Goal: Participate in discussion: Engage in conversation with other users on a specific topic

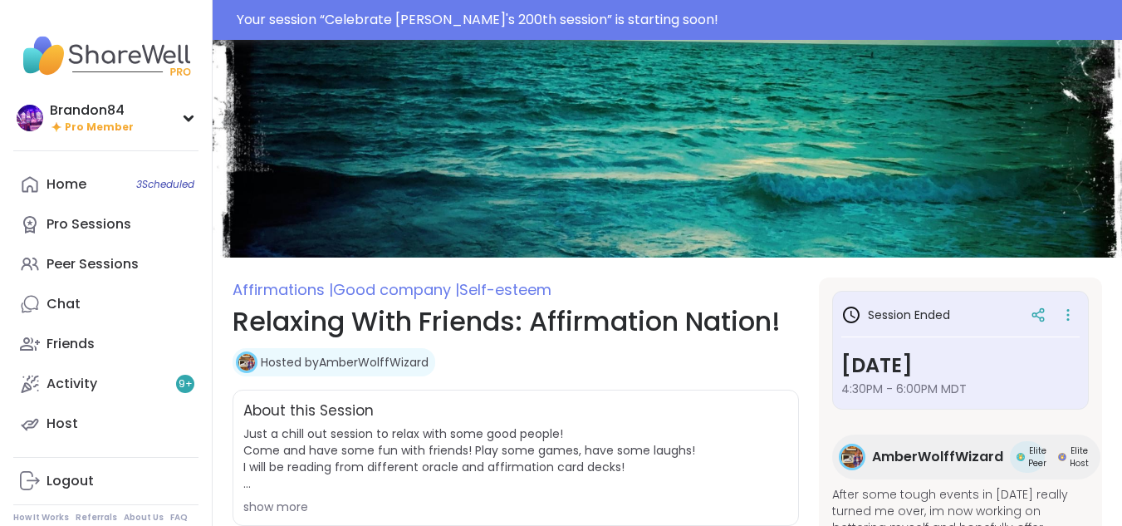
click at [420, 12] on div "Your session “ Celebrate Lyssa's 200th session ” is starting soon!" at bounding box center [674, 20] width 875 height 20
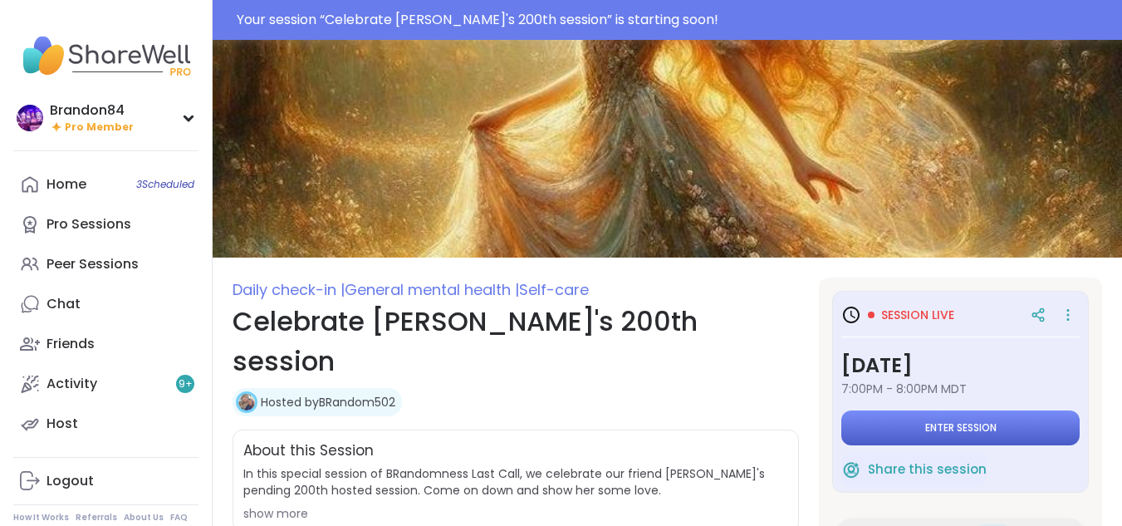
click at [954, 433] on span "Enter session" at bounding box center [960, 427] width 71 height 13
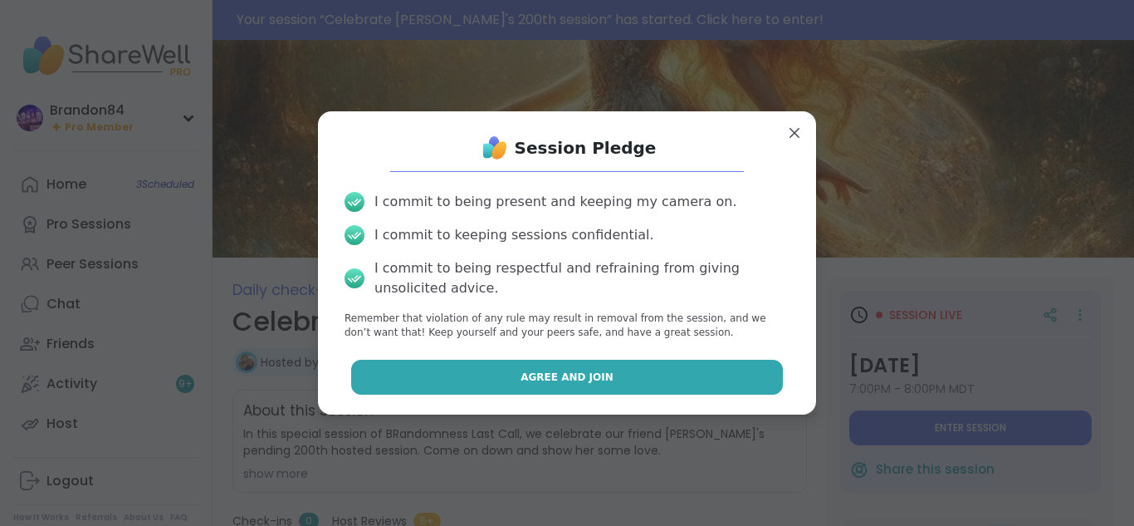
click at [603, 385] on button "Agree and Join" at bounding box center [567, 377] width 433 height 35
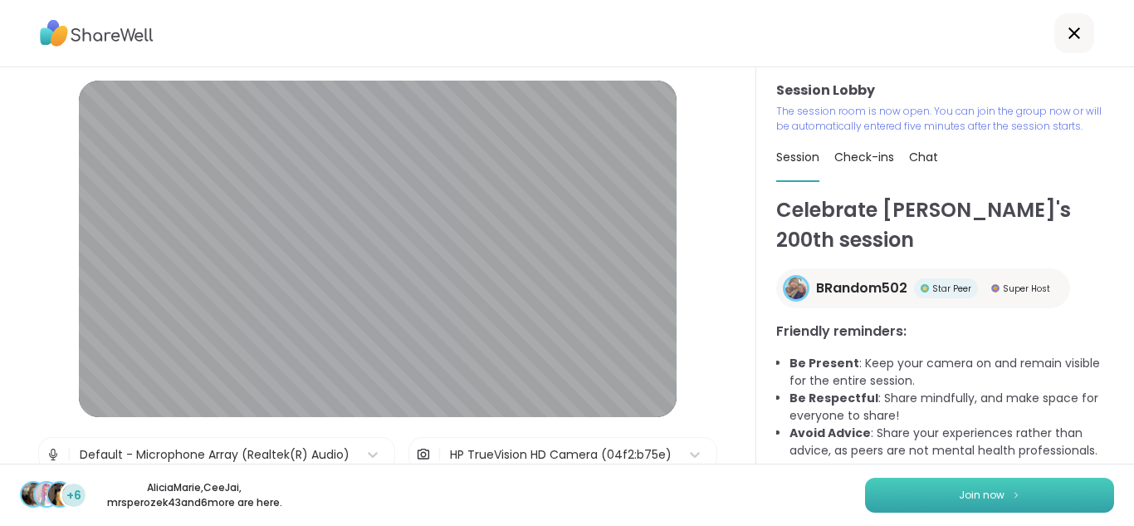
click at [917, 495] on button "Join now" at bounding box center [989, 494] width 249 height 35
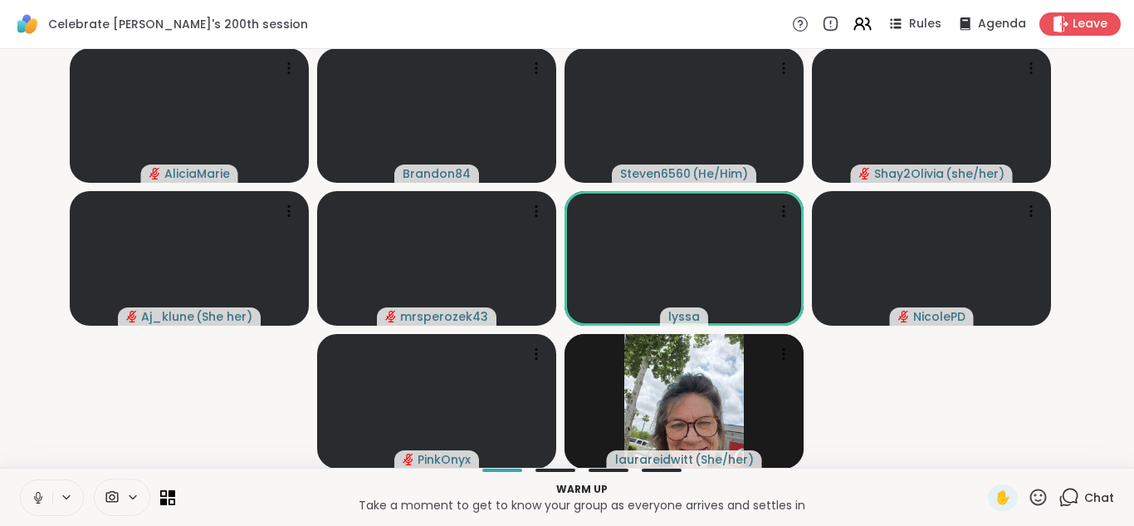
click at [35, 496] on icon at bounding box center [38, 497] width 8 height 5
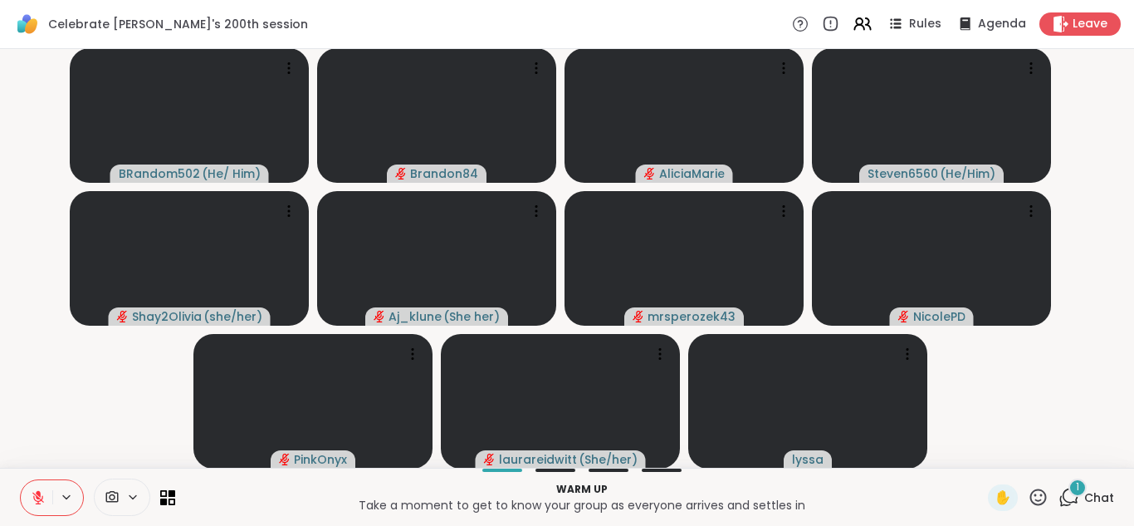
click at [1069, 496] on div "1" at bounding box center [1078, 487] width 18 height 18
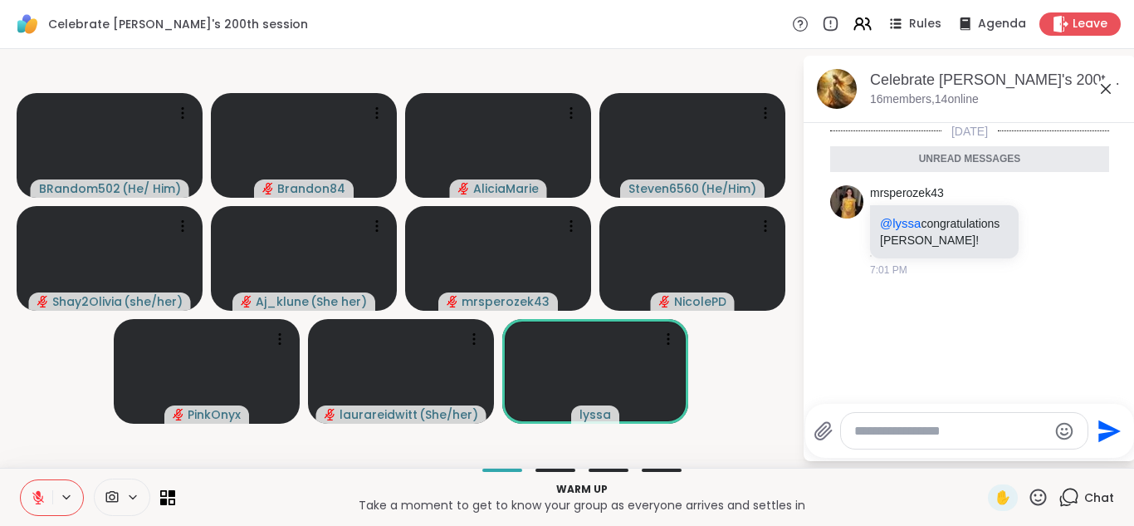
click at [1062, 496] on icon at bounding box center [1069, 497] width 21 height 21
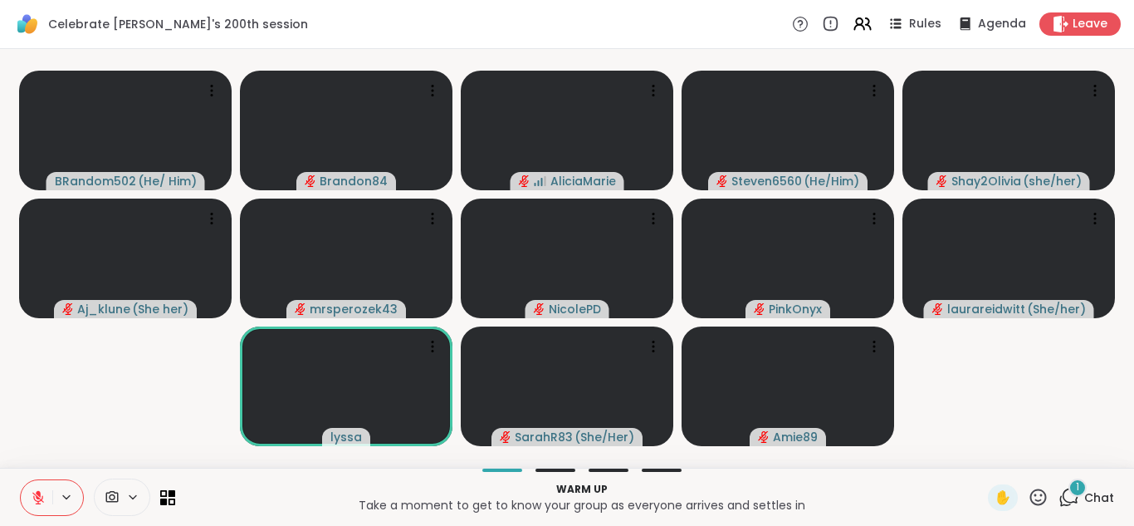
click at [1069, 496] on div "1" at bounding box center [1078, 487] width 18 height 18
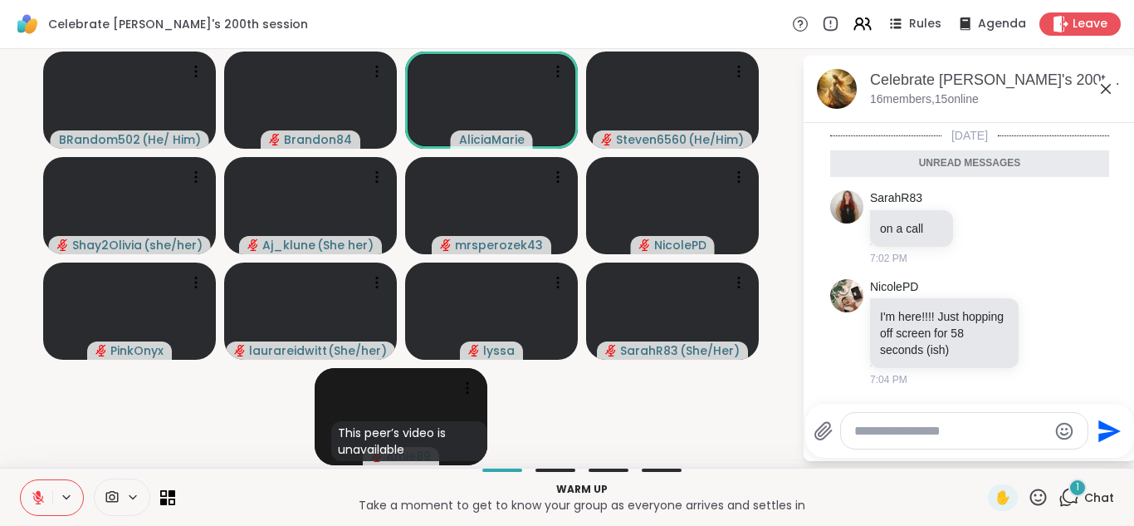
scroll to position [95, 0]
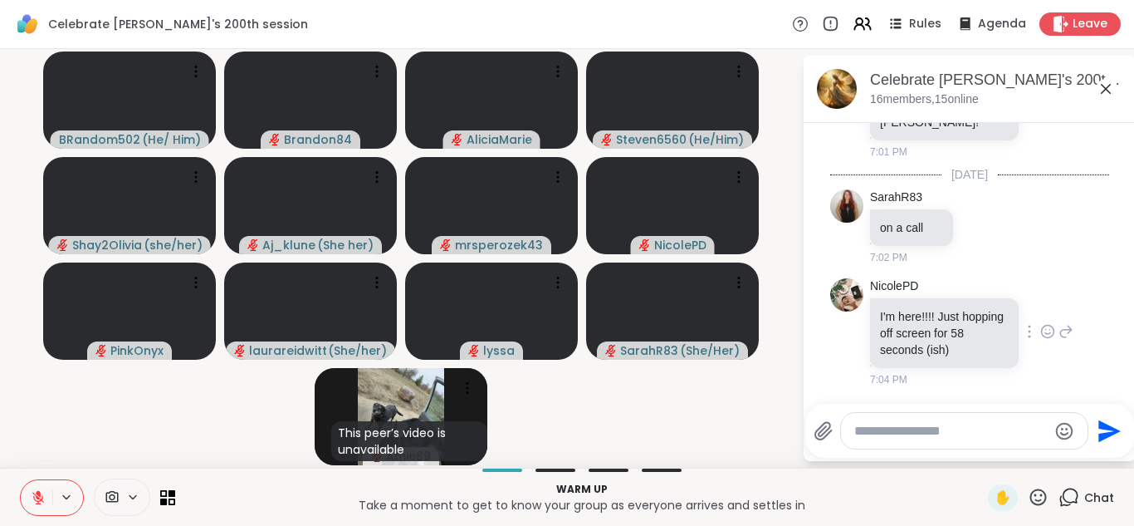
click at [1040, 331] on icon at bounding box center [1047, 331] width 15 height 17
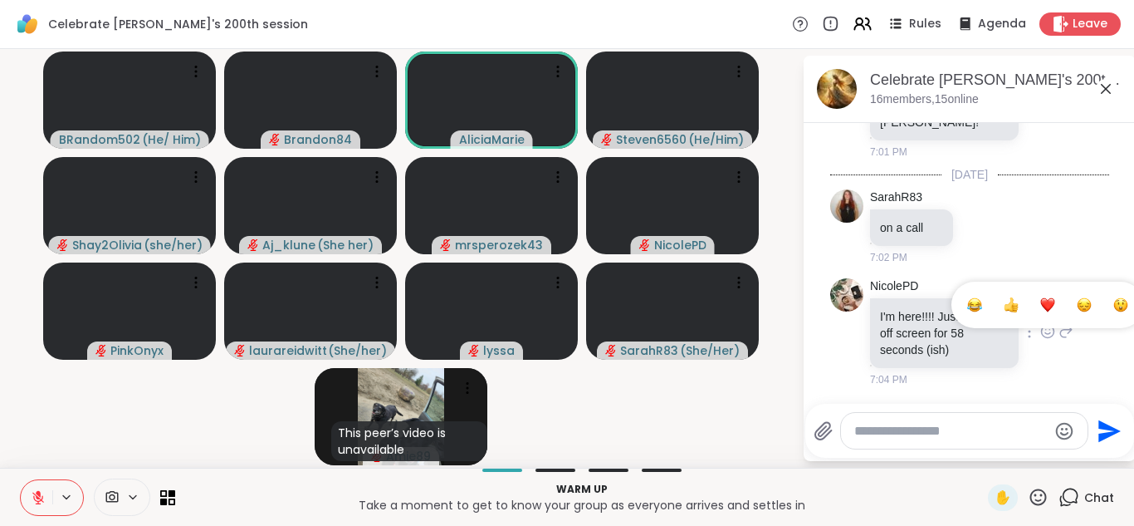
click at [967, 308] on div "Select Reaction: Joy" at bounding box center [974, 304] width 15 height 15
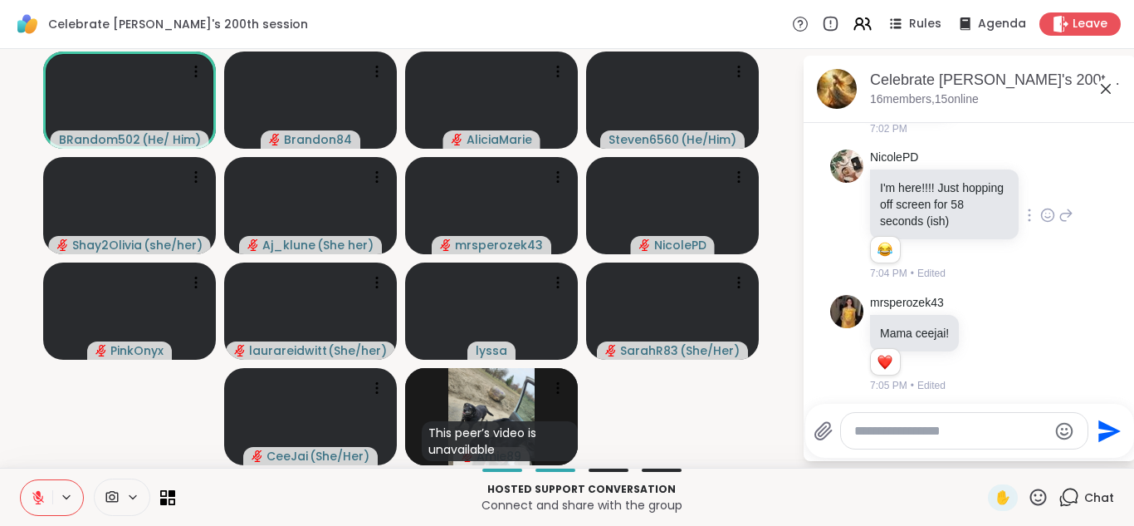
scroll to position [231, 0]
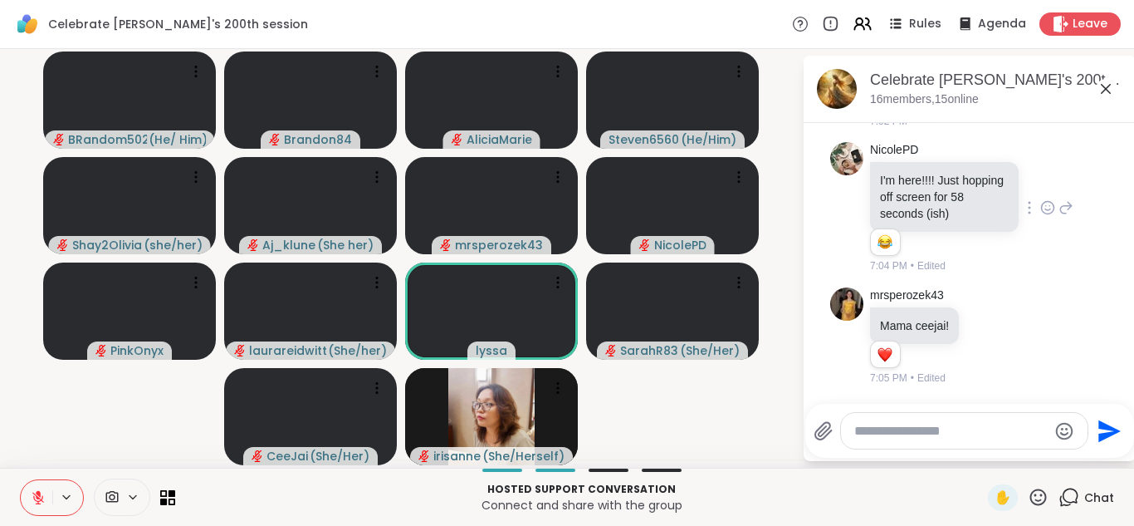
click at [36, 487] on button at bounding box center [37, 497] width 32 height 35
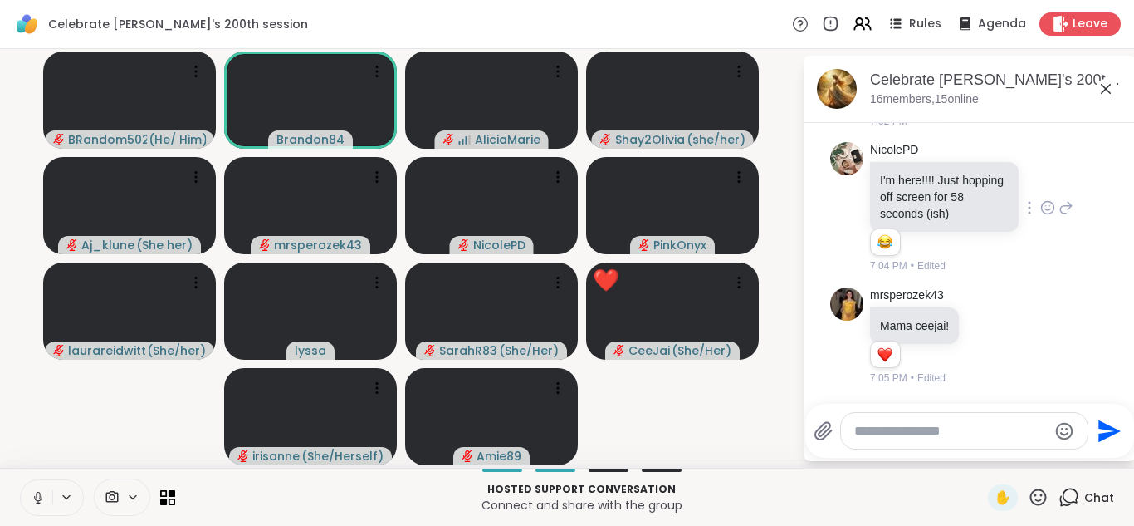
click at [36, 487] on button at bounding box center [37, 497] width 32 height 35
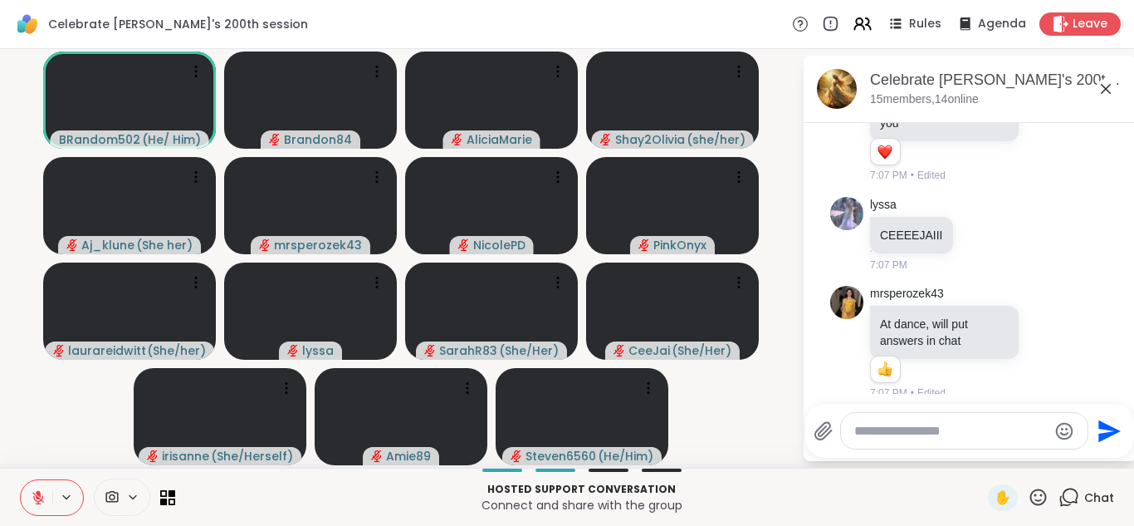
scroll to position [1383, 0]
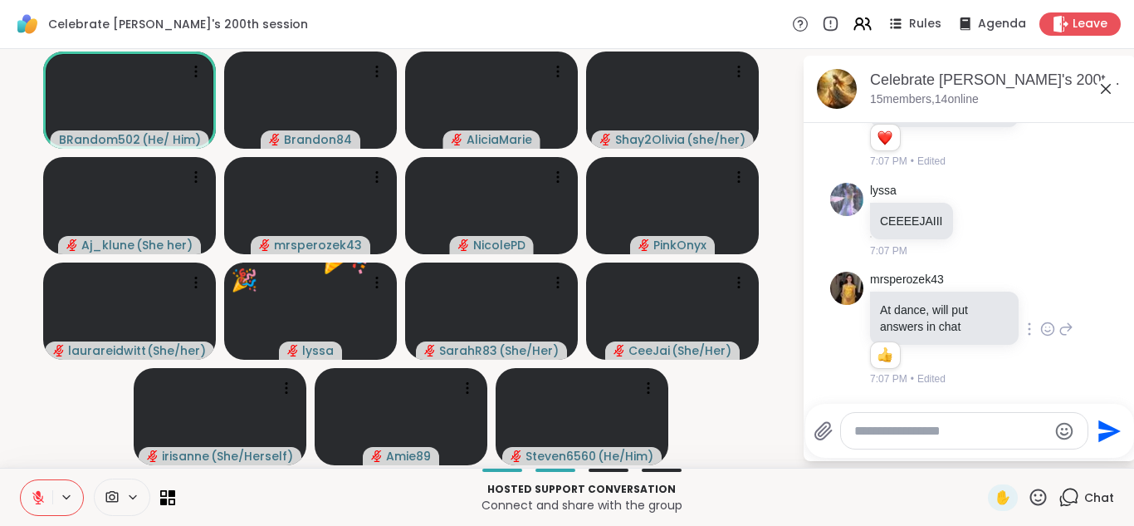
click at [1061, 326] on icon at bounding box center [1067, 329] width 12 height 12
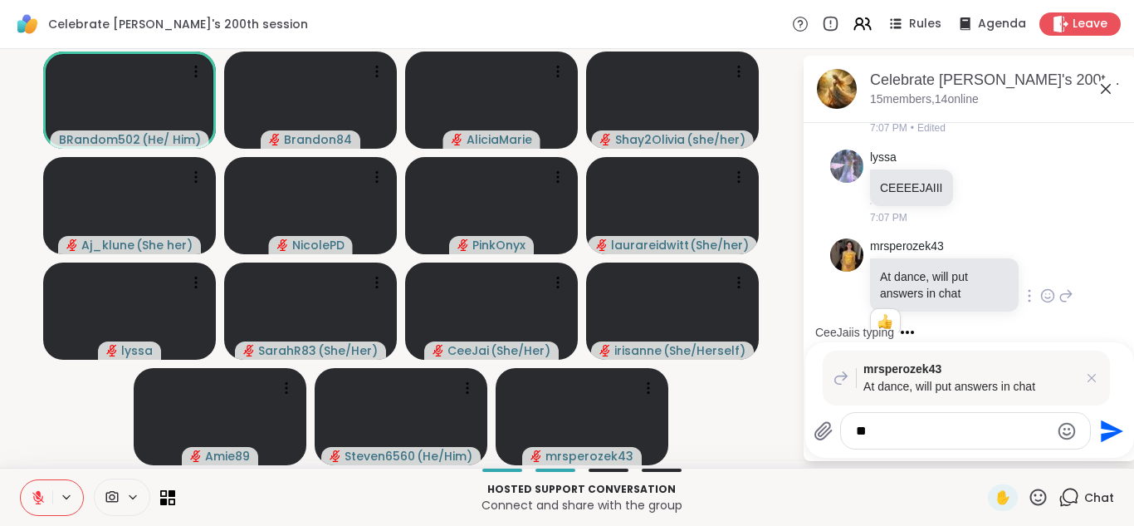
type textarea "*"
click at [1091, 376] on icon at bounding box center [1092, 378] width 17 height 17
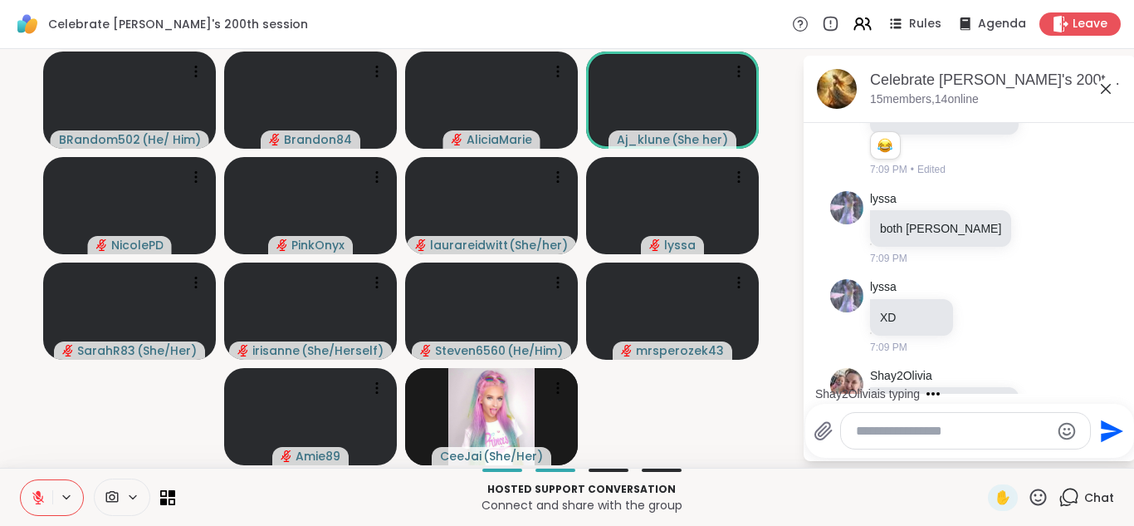
scroll to position [1857, 0]
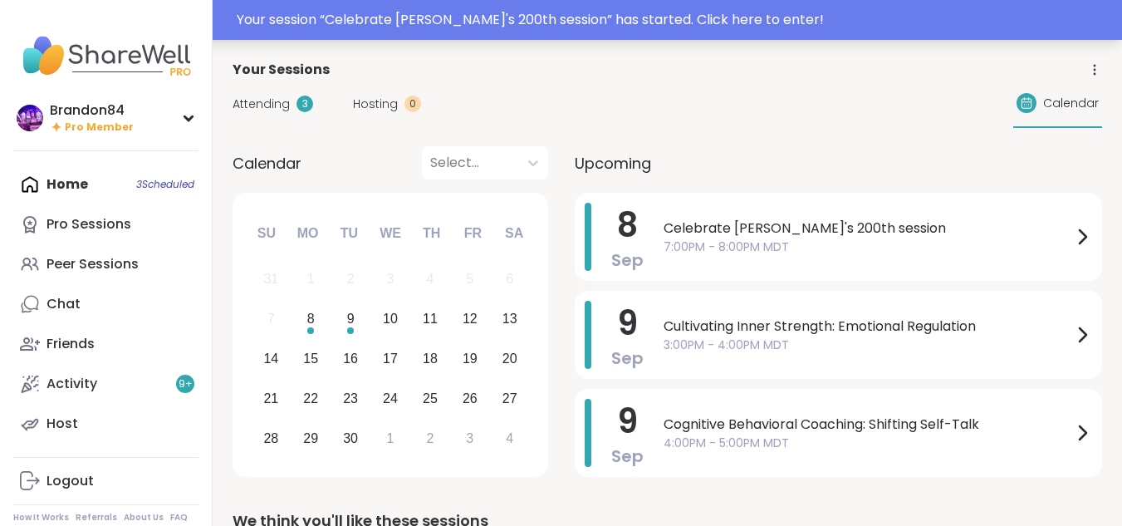
click at [301, 25] on div "Your session “ Celebrate [PERSON_NAME]'s 200th session ” has started. Click her…" at bounding box center [674, 20] width 875 height 20
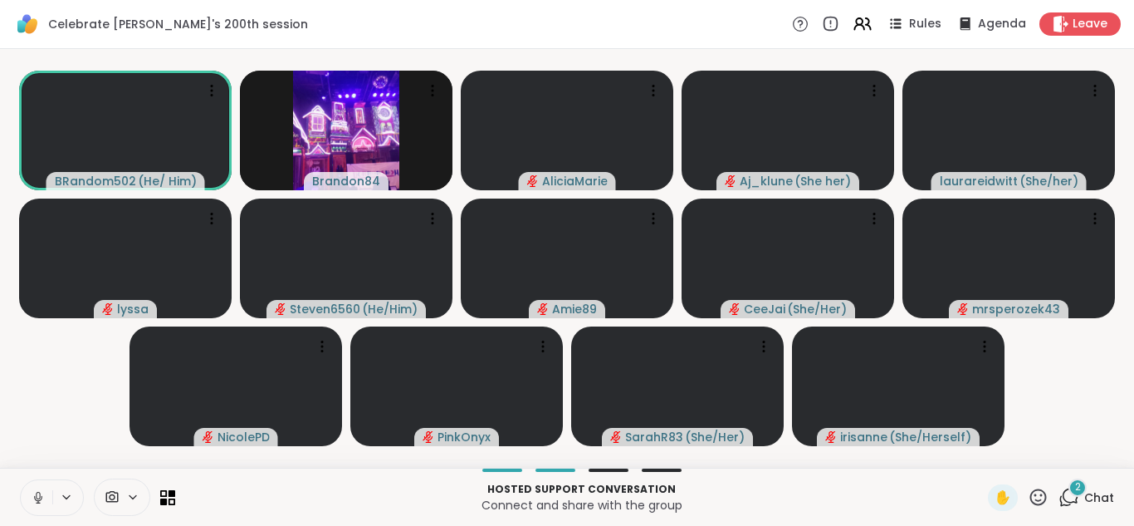
click at [34, 495] on icon at bounding box center [38, 497] width 15 height 15
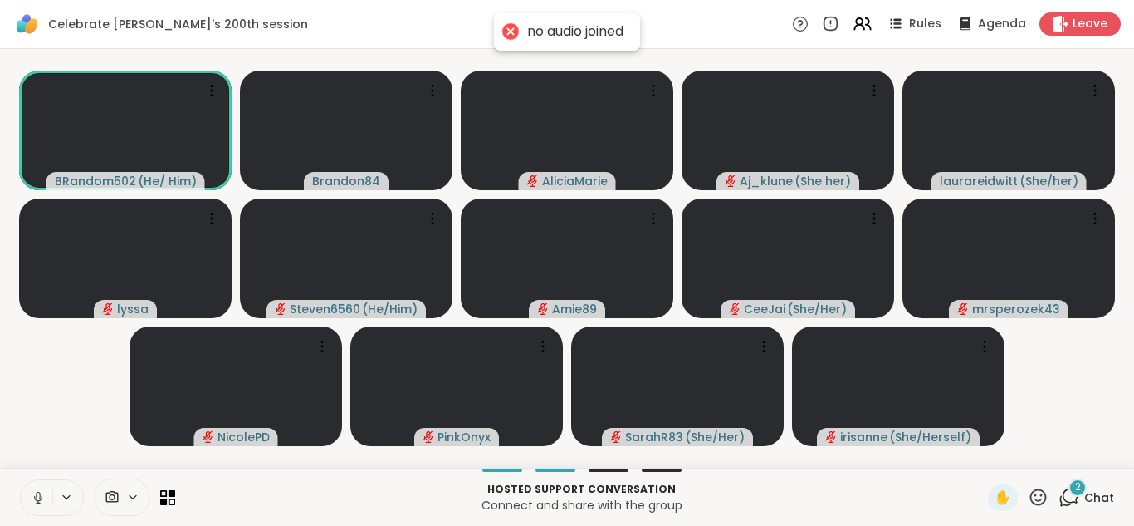
click at [34, 495] on icon at bounding box center [38, 497] width 15 height 15
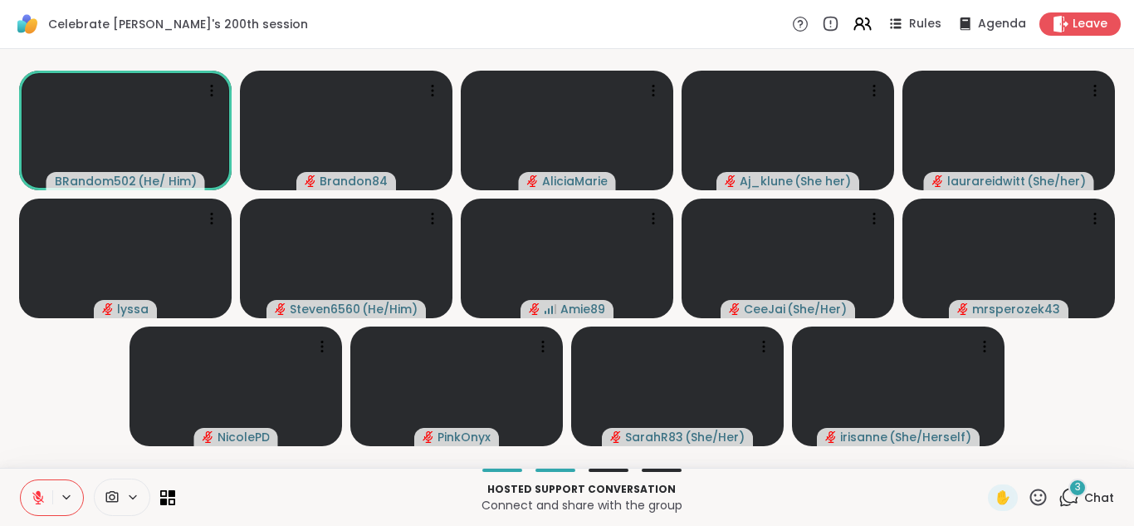
click at [1067, 499] on icon at bounding box center [1069, 497] width 21 height 21
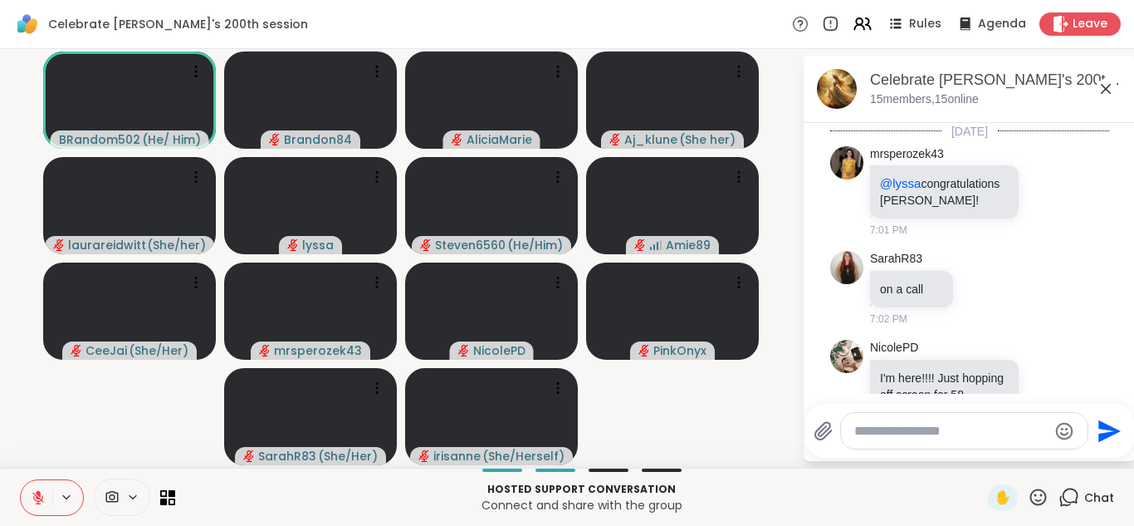
scroll to position [2567, 0]
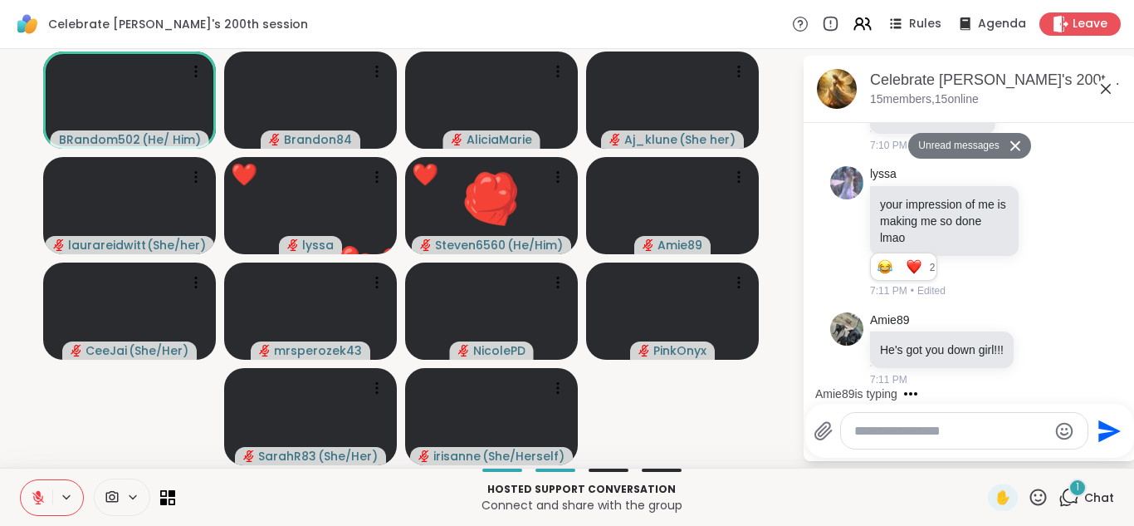
click at [866, 435] on textarea "Type your message" at bounding box center [950, 431] width 193 height 17
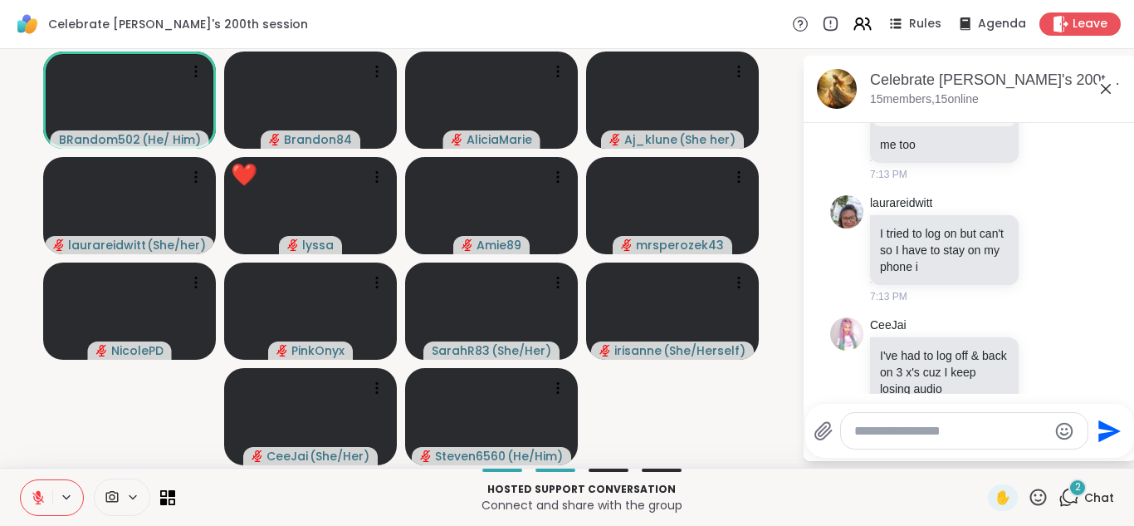
scroll to position [3170, 0]
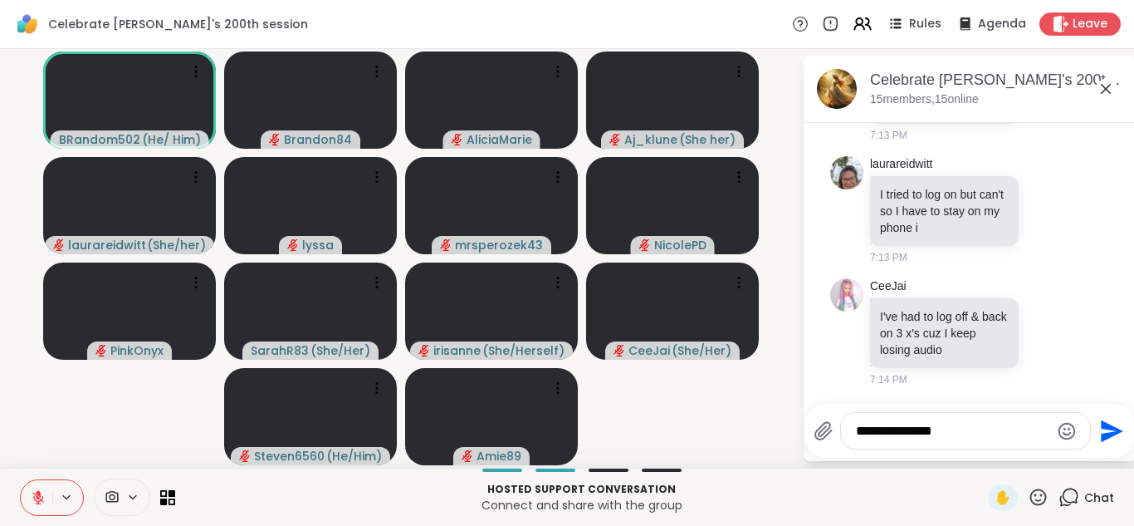
type textarea "**********"
click at [1106, 428] on icon "Send" at bounding box center [1112, 430] width 22 height 22
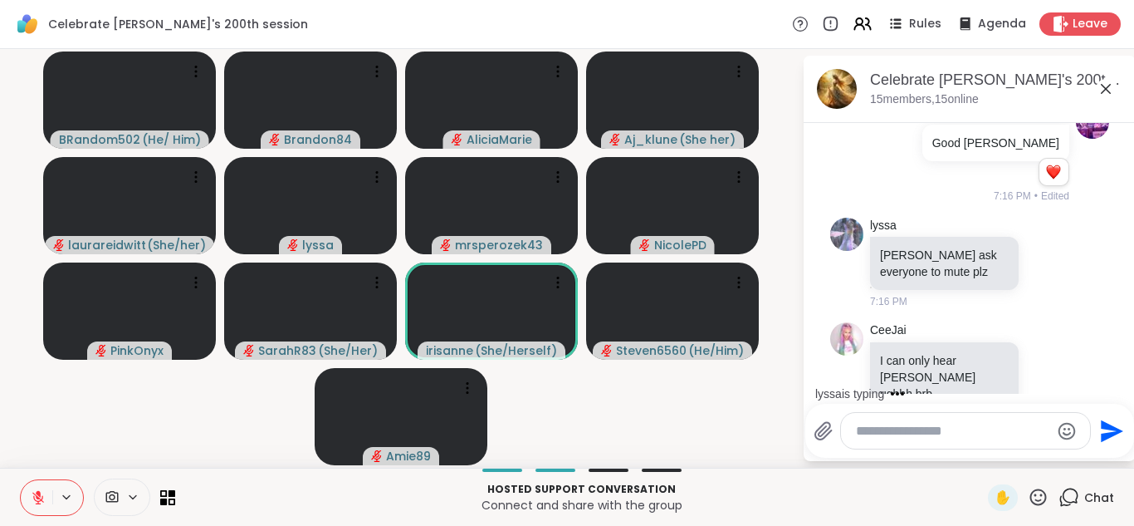
scroll to position [3355, 0]
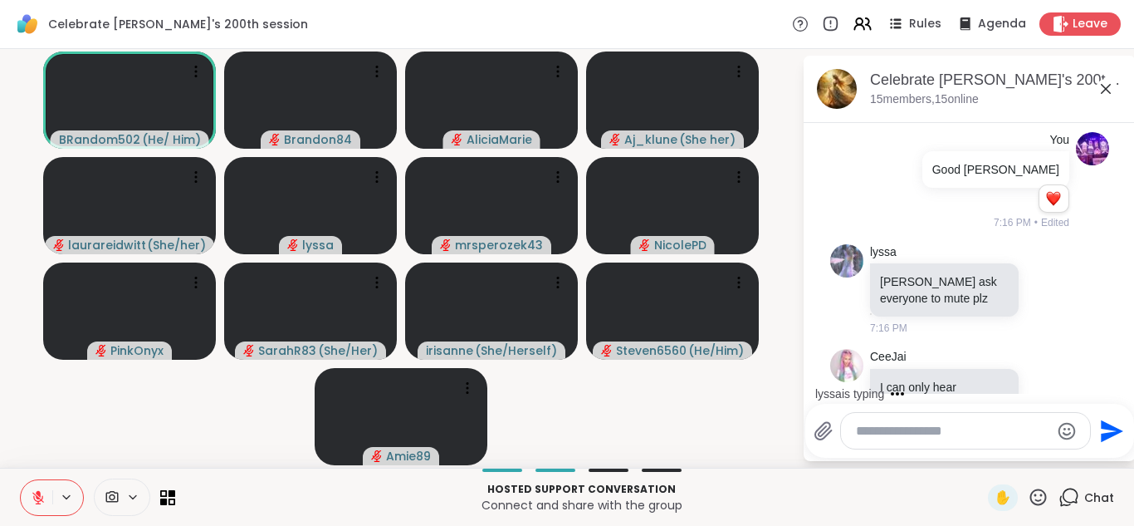
click at [794, 283] on div "BRandom502 ( He/ Him ) Brandon84 AliciaMarie Aj_klune ( She her ) laurareidwitt…" at bounding box center [567, 258] width 1134 height 418
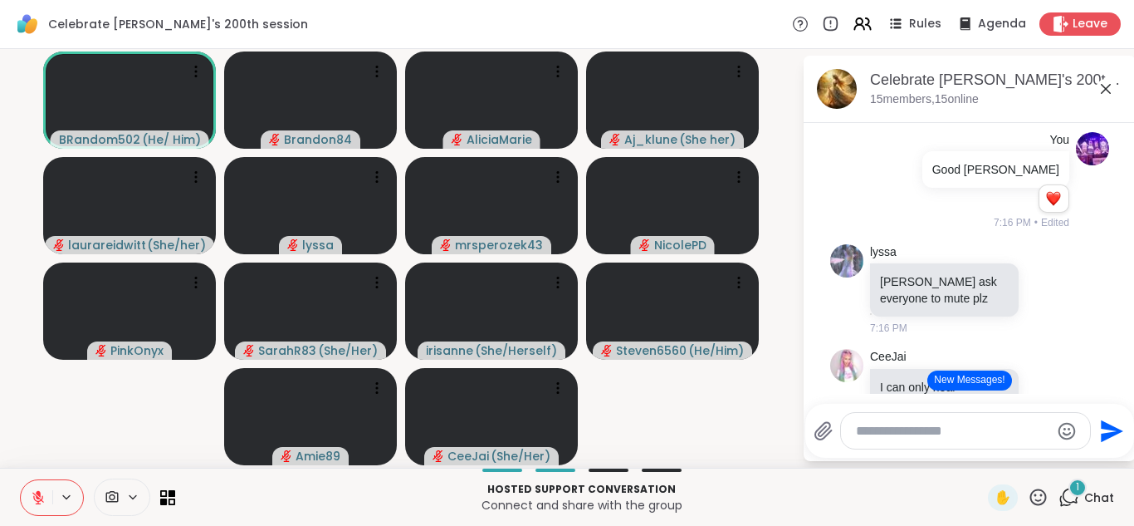
click at [955, 377] on button "New Messages!" at bounding box center [969, 380] width 84 height 20
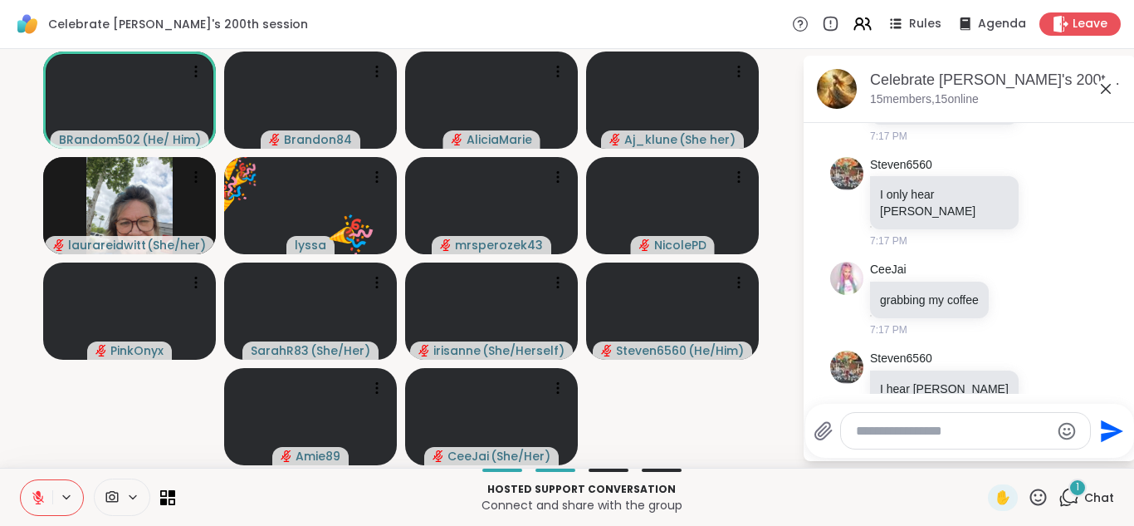
scroll to position [4107, 0]
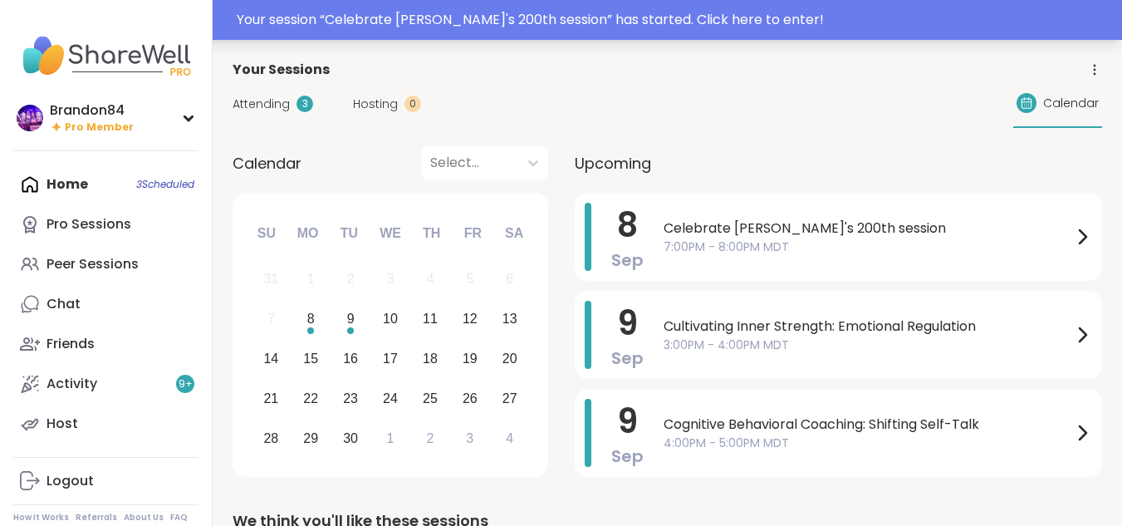
click at [550, 28] on div "Your session “ Celebrate Lyssa's 200th session ” has started. Click here to ent…" at bounding box center [674, 20] width 875 height 20
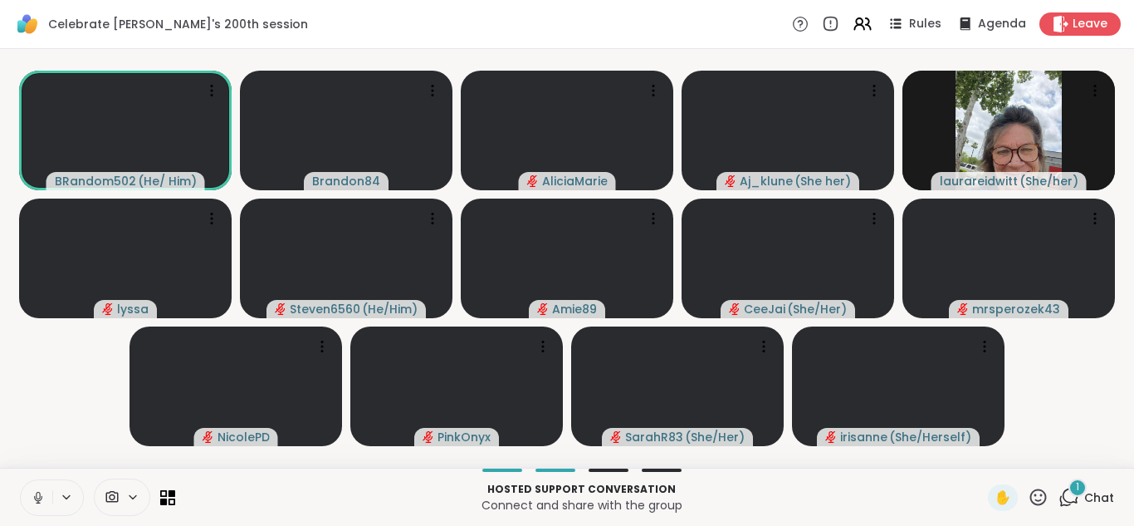
click at [38, 498] on icon at bounding box center [38, 495] width 4 height 7
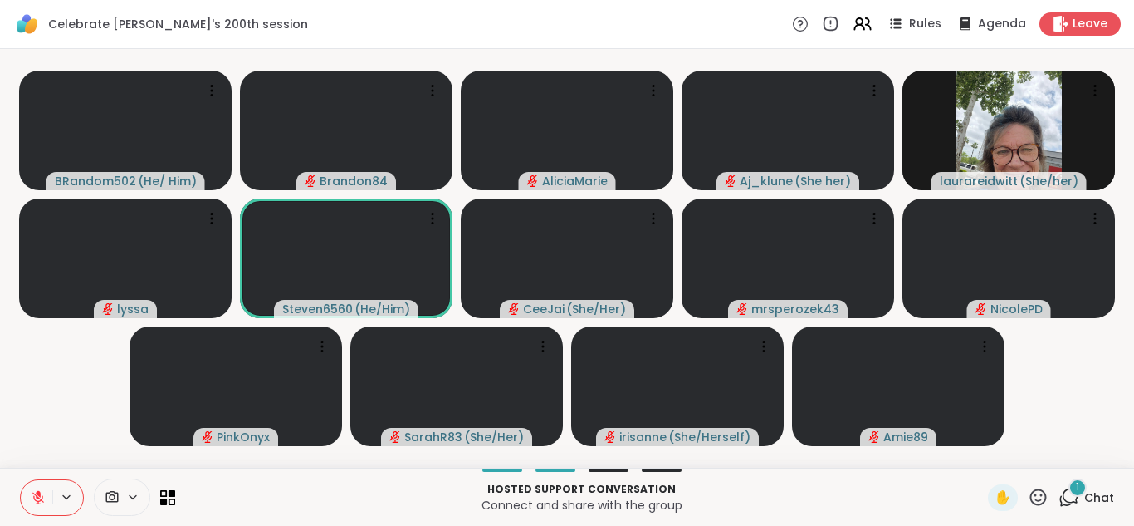
click at [1059, 493] on icon at bounding box center [1069, 497] width 21 height 21
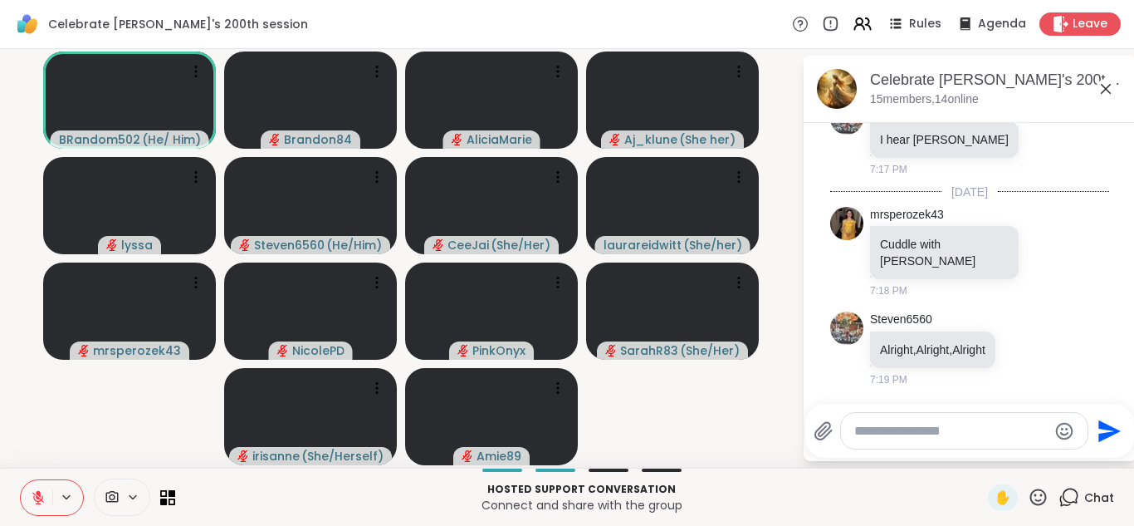
scroll to position [4284, 0]
click at [35, 498] on icon at bounding box center [38, 498] width 12 height 12
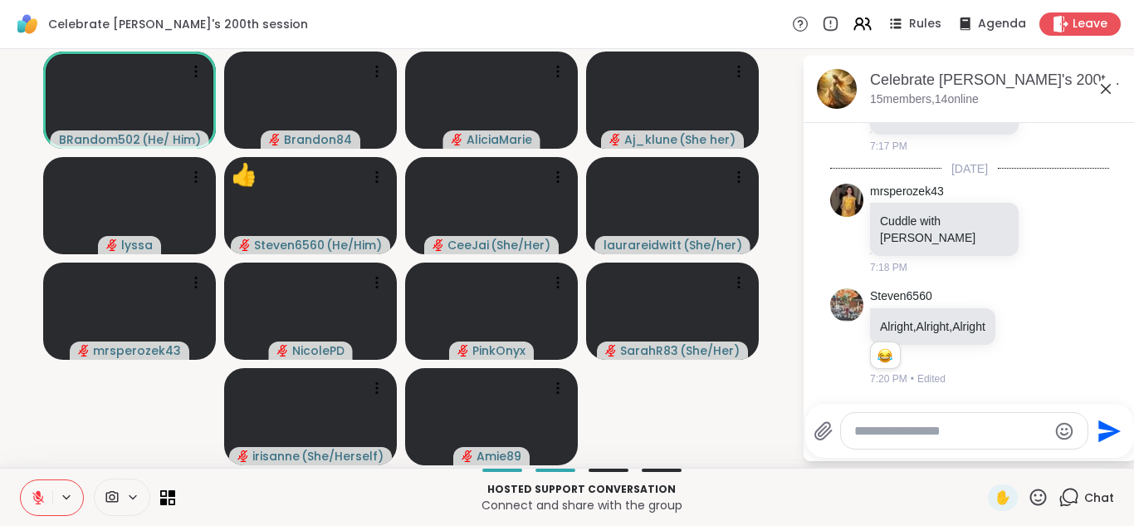
scroll to position [4307, 0]
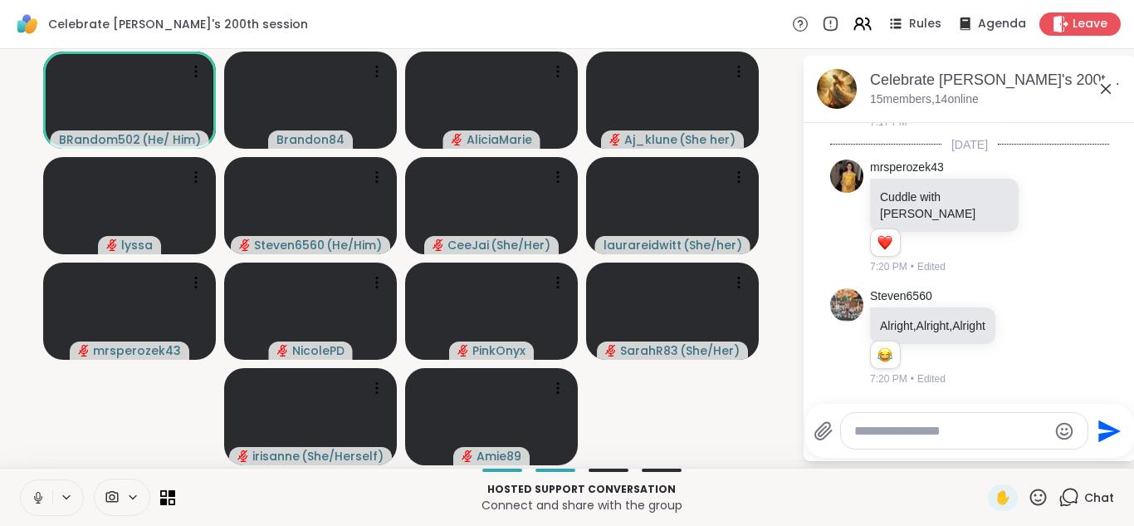
click at [35, 498] on icon at bounding box center [38, 497] width 8 height 5
click at [21, 480] on button at bounding box center [37, 497] width 32 height 35
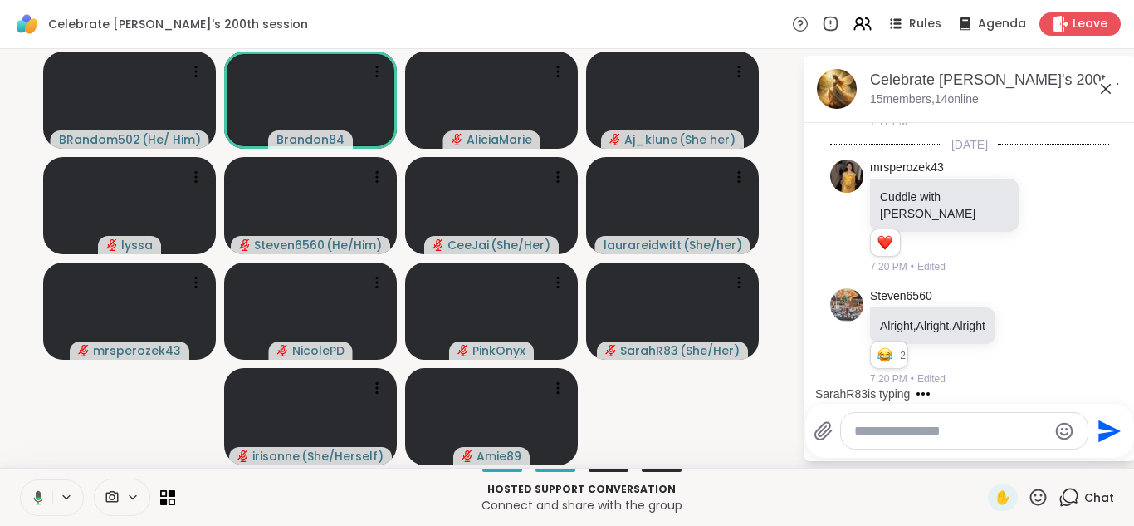
click at [18, 480] on button at bounding box center [35, 497] width 34 height 35
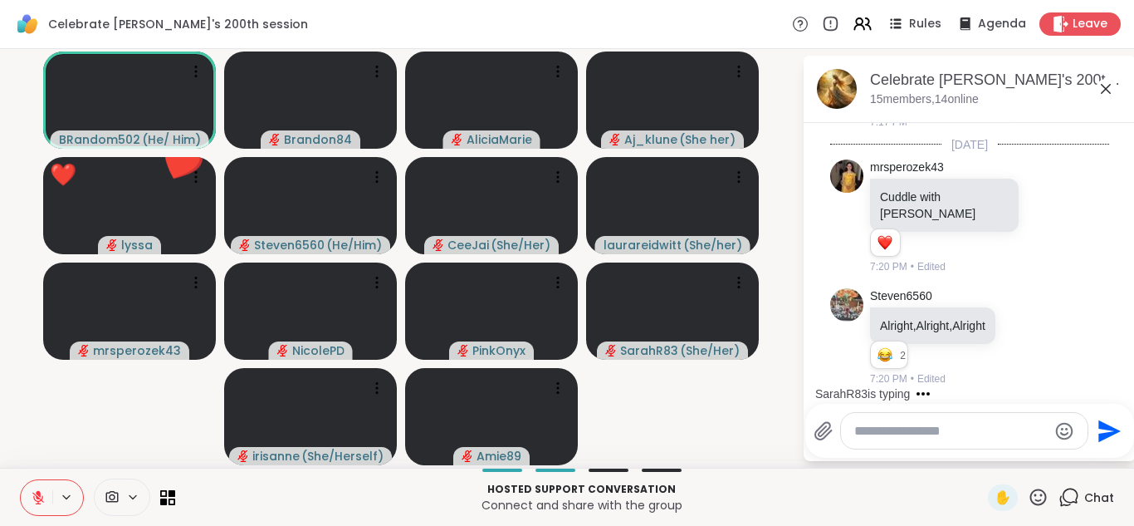
click at [21, 480] on button at bounding box center [37, 497] width 32 height 35
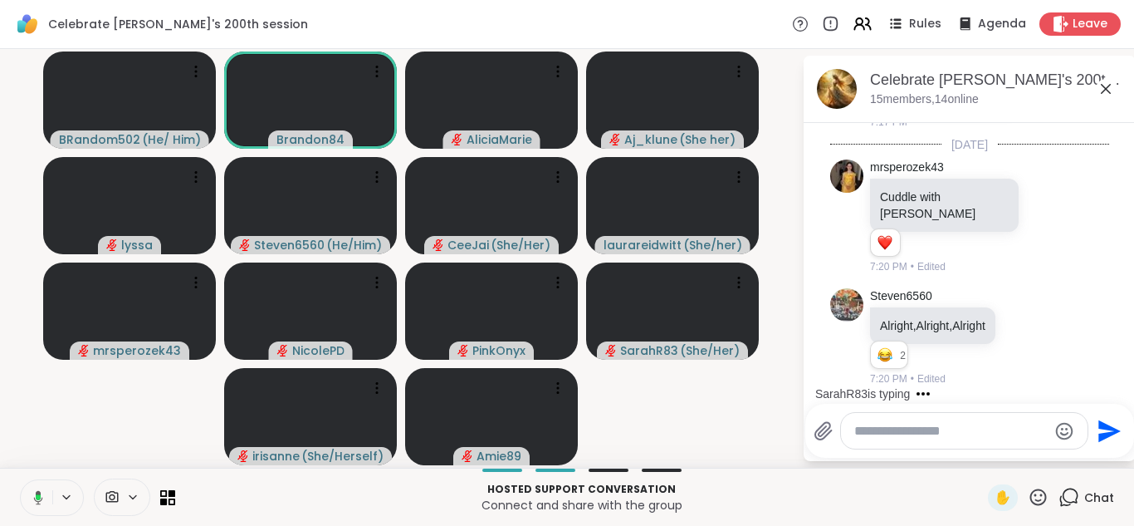
click at [18, 480] on button at bounding box center [35, 497] width 34 height 35
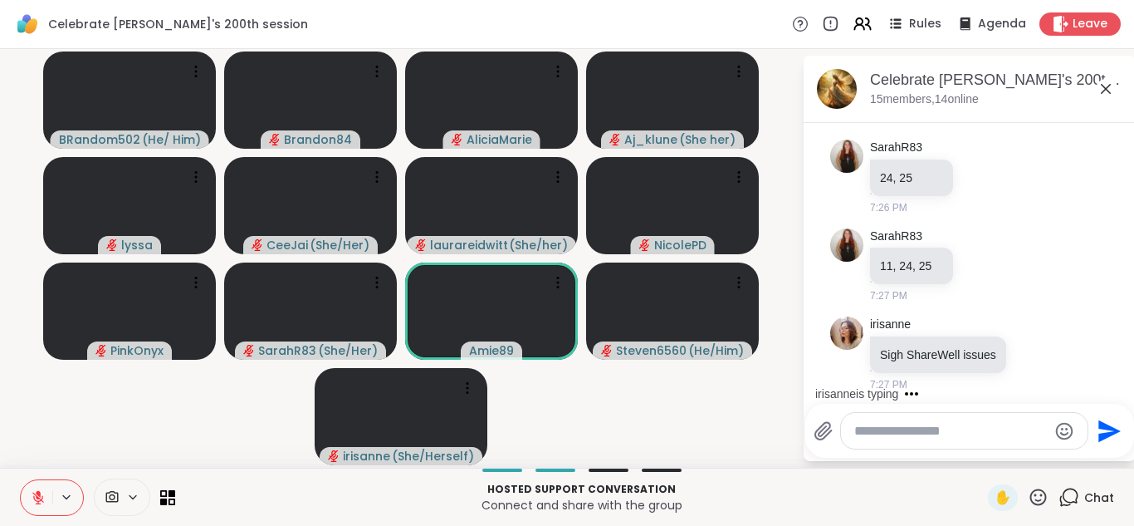
scroll to position [5526, 0]
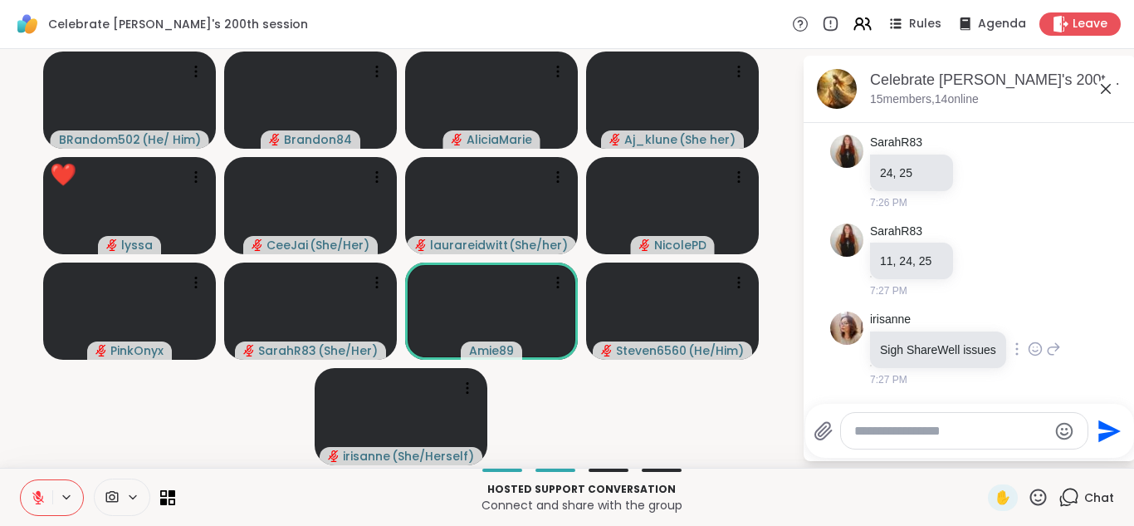
click at [1028, 347] on icon at bounding box center [1035, 348] width 15 height 17
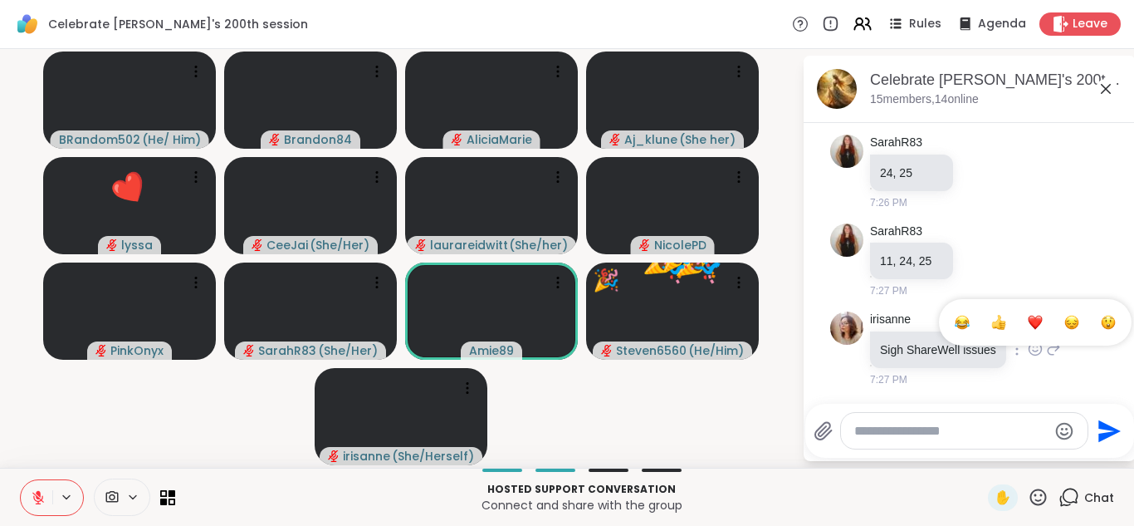
click at [1065, 319] on div "Select Reaction: Sad" at bounding box center [1071, 322] width 15 height 15
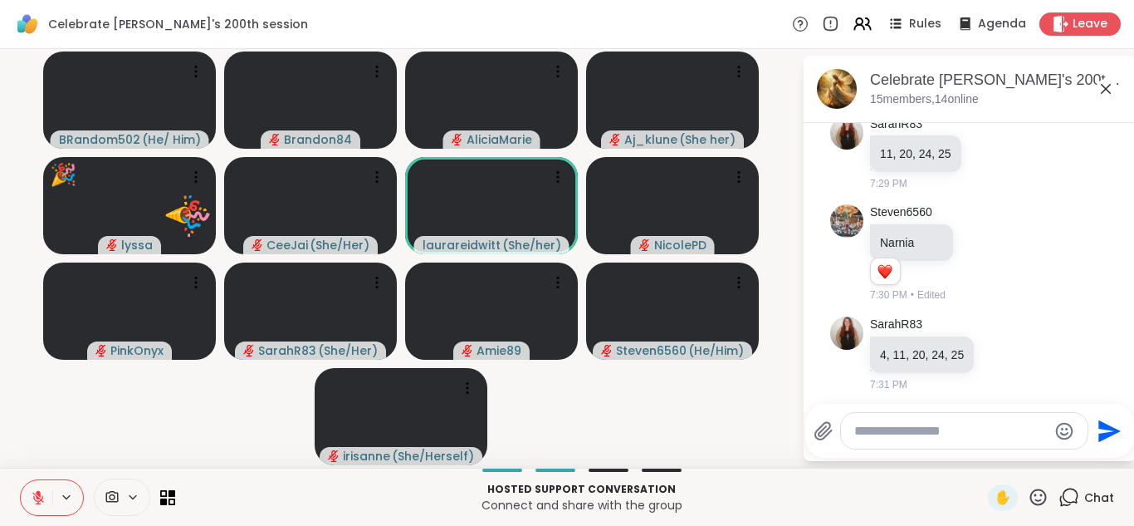
scroll to position [5839, 0]
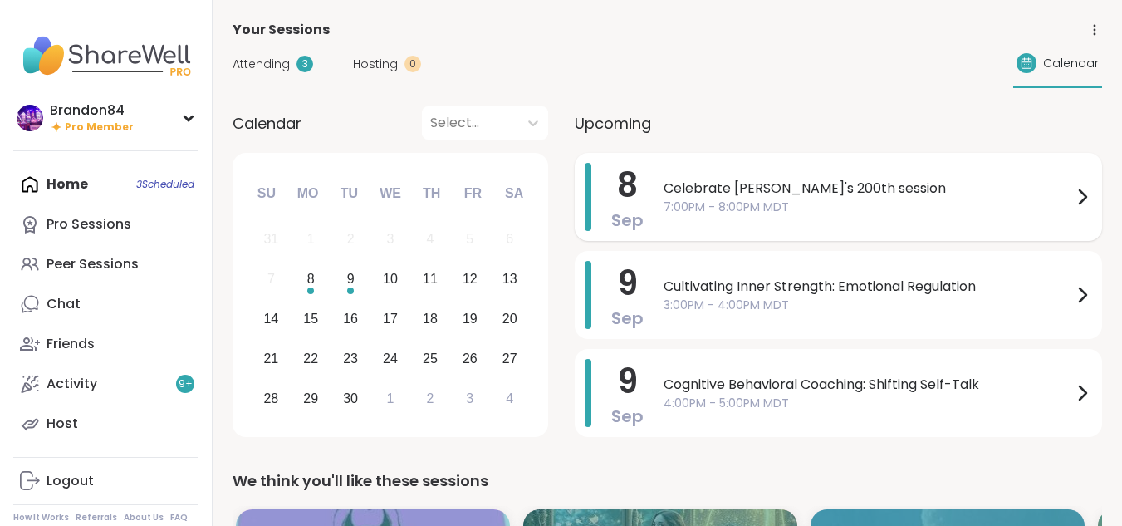
click at [739, 183] on span "Celebrate [PERSON_NAME]'s 200th session" at bounding box center [867, 189] width 409 height 20
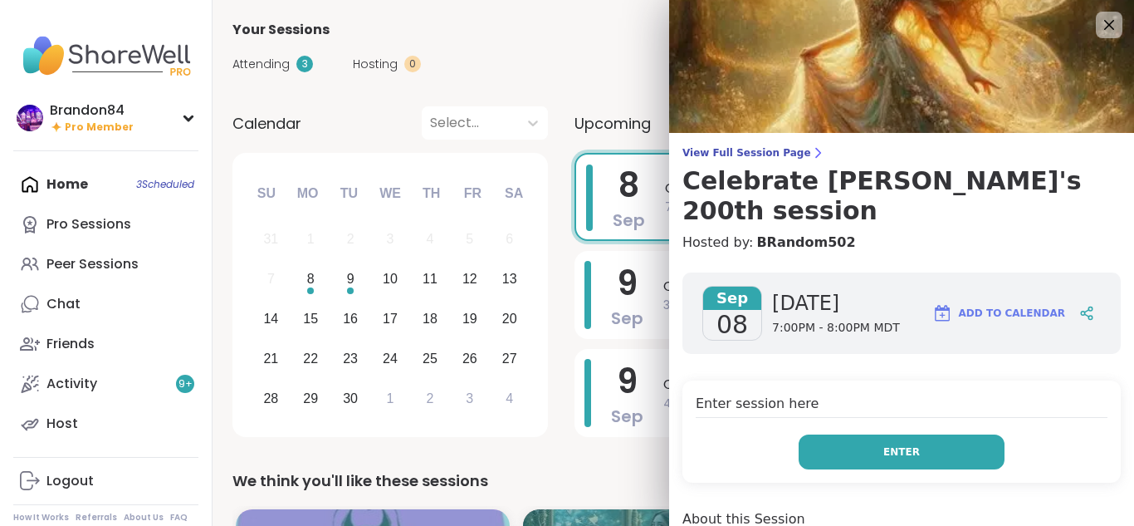
click at [871, 434] on button "Enter" at bounding box center [902, 451] width 206 height 35
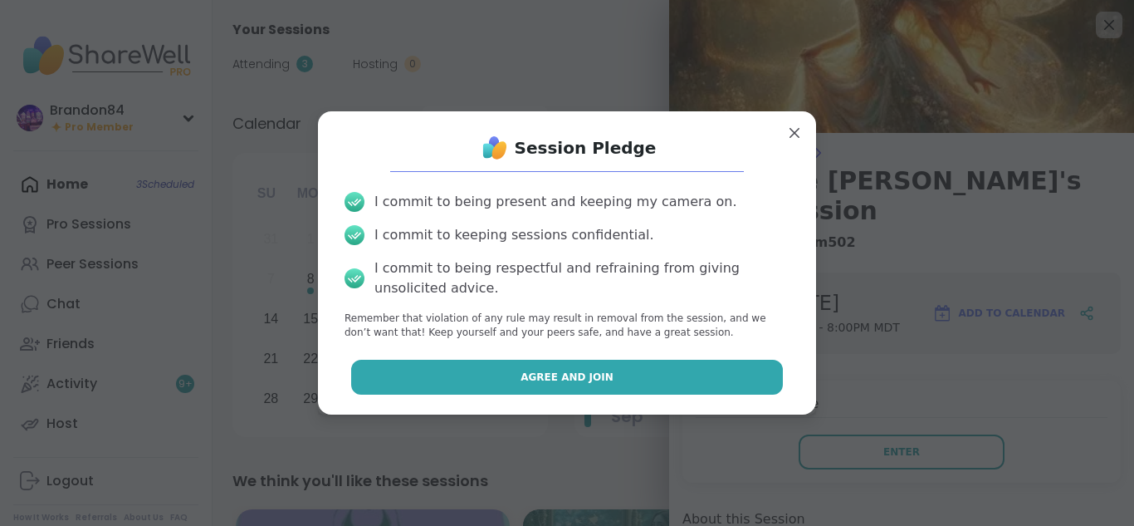
click at [652, 384] on button "Agree and Join" at bounding box center [567, 377] width 433 height 35
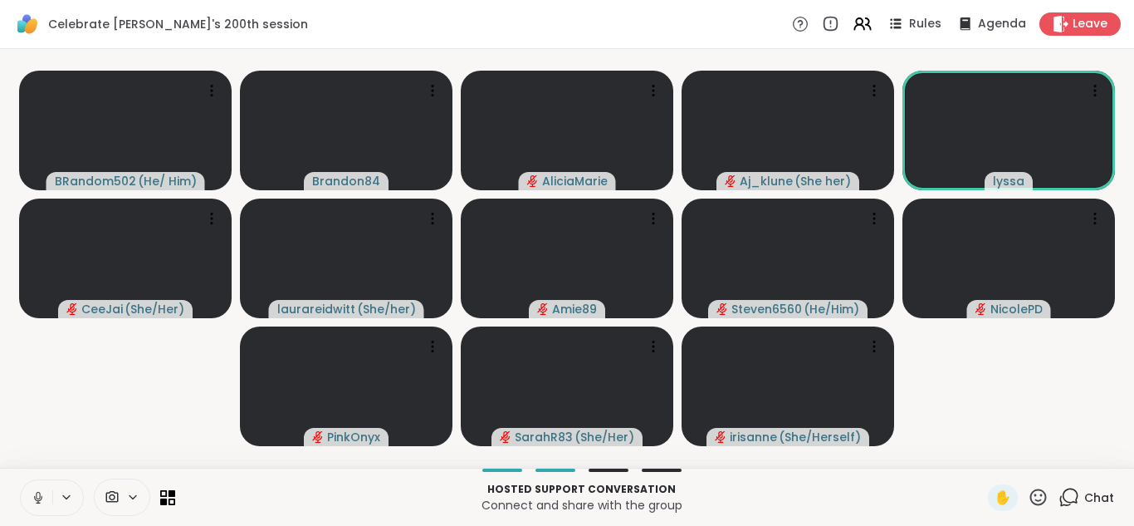
click at [41, 494] on icon at bounding box center [38, 497] width 15 height 15
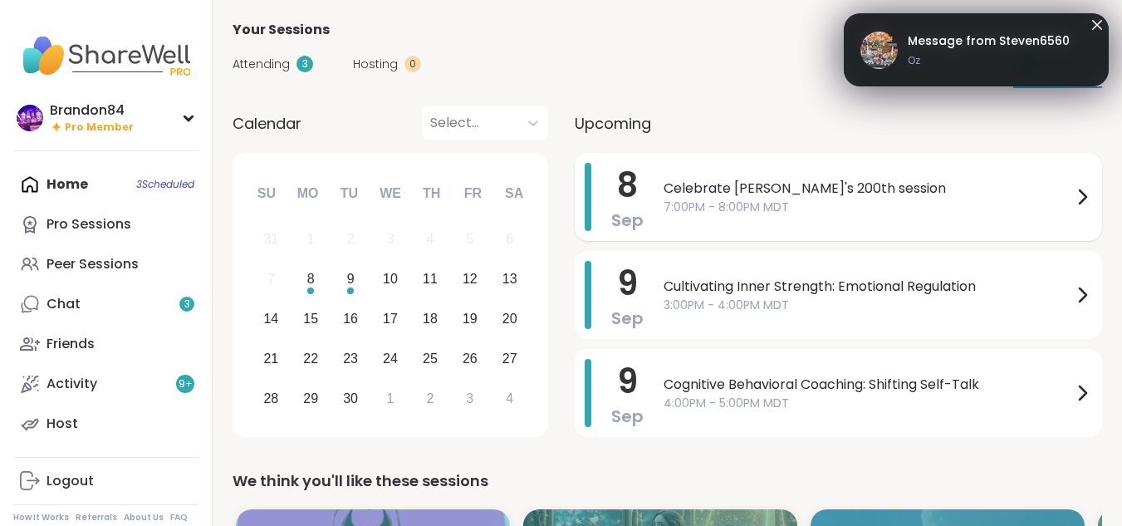
click at [768, 225] on div "Celebrate Lyssa's 200th session 7:00PM - 8:00PM MDT" at bounding box center [877, 197] width 428 height 68
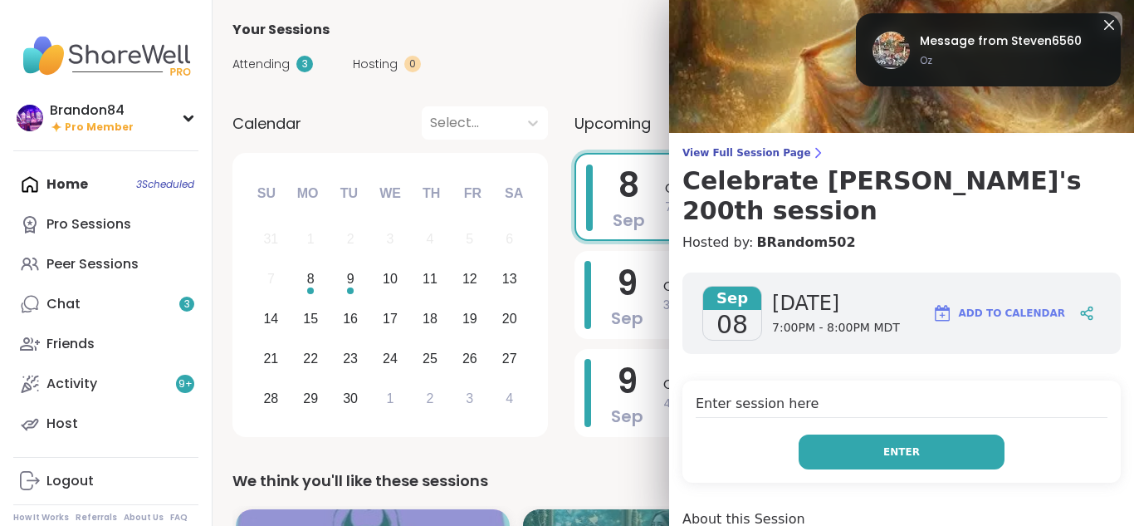
click at [825, 434] on button "Enter" at bounding box center [902, 451] width 206 height 35
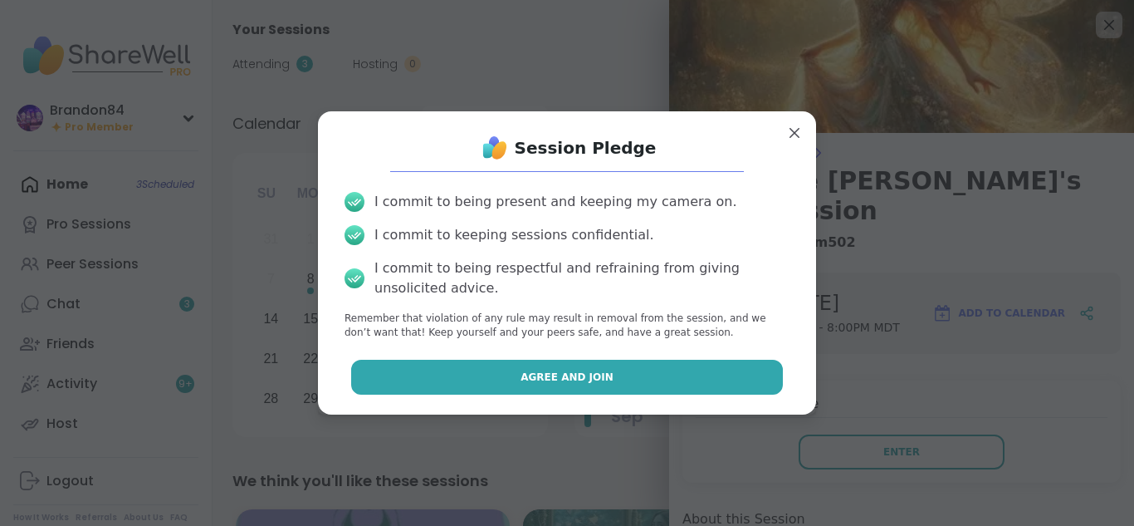
click at [642, 374] on button "Agree and Join" at bounding box center [567, 377] width 433 height 35
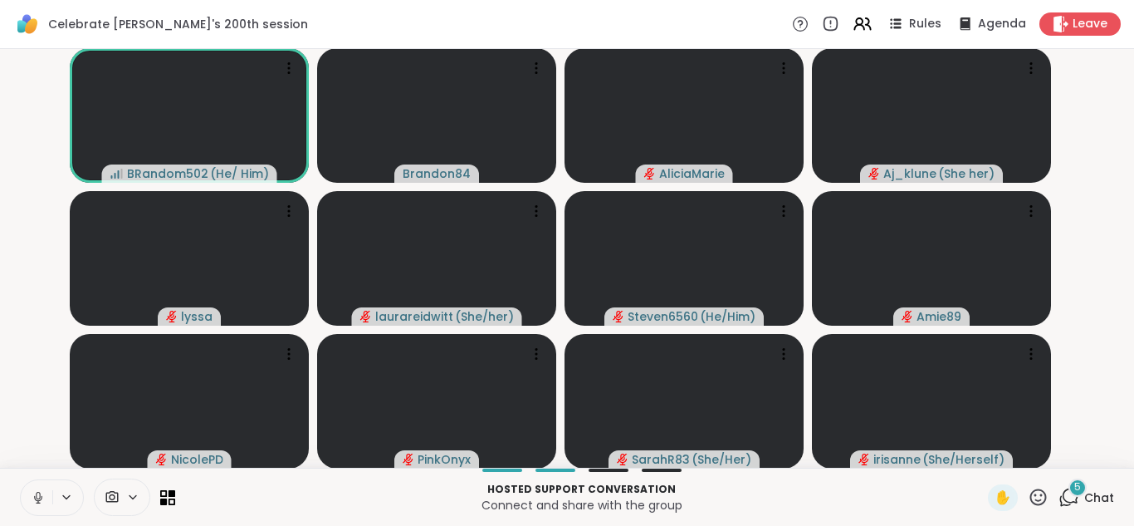
click at [40, 492] on icon at bounding box center [38, 497] width 15 height 15
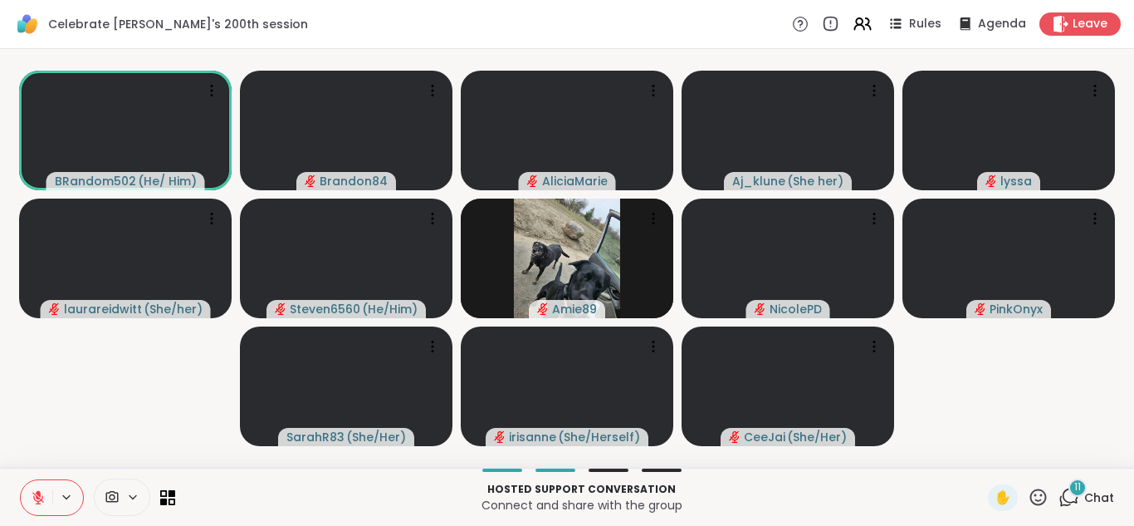
click at [1059, 494] on icon at bounding box center [1069, 497] width 21 height 21
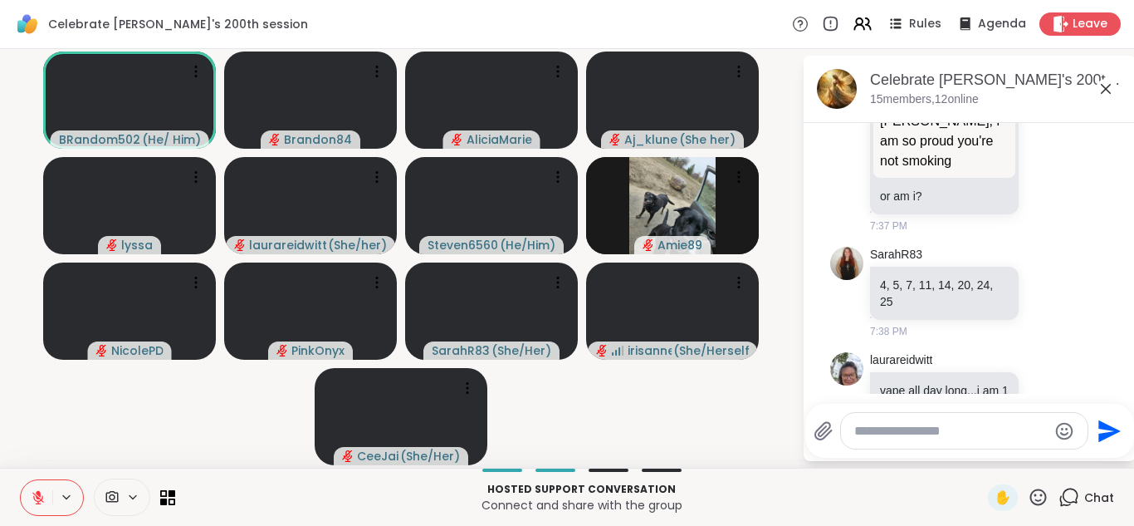
scroll to position [7147, 0]
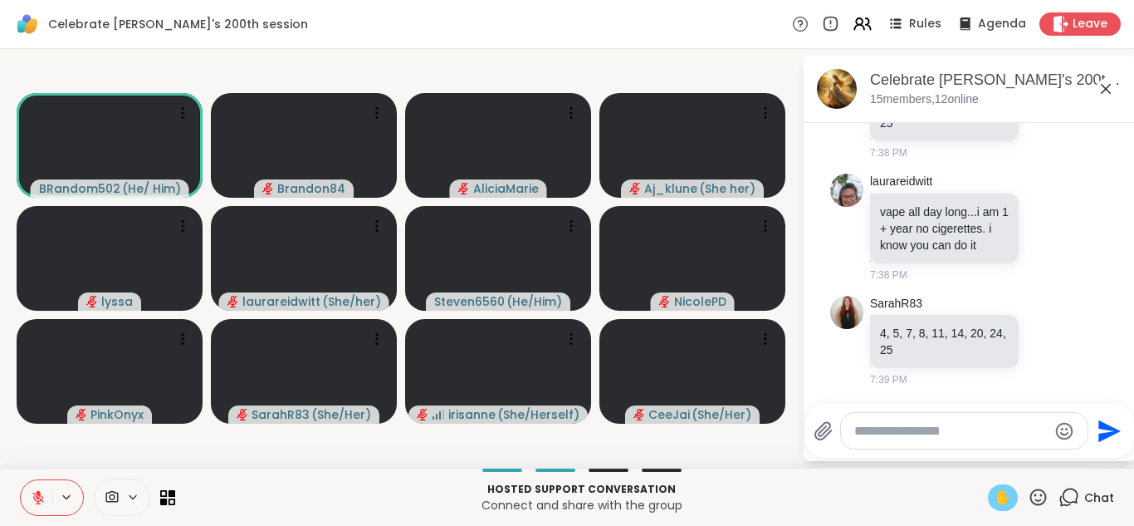
click at [997, 498] on span "✋" at bounding box center [1003, 497] width 17 height 20
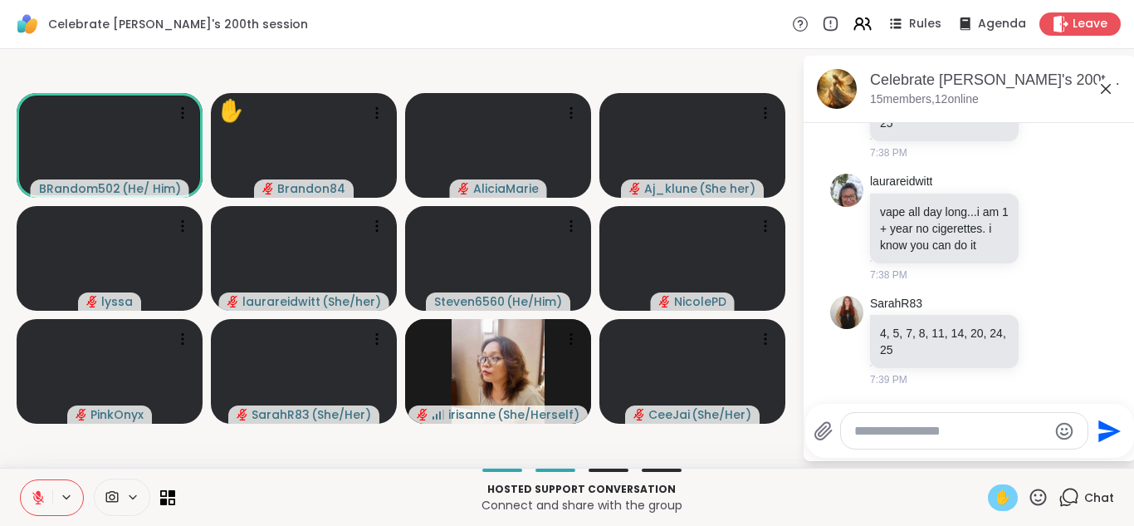
click at [997, 498] on span "✋" at bounding box center [1003, 497] width 17 height 20
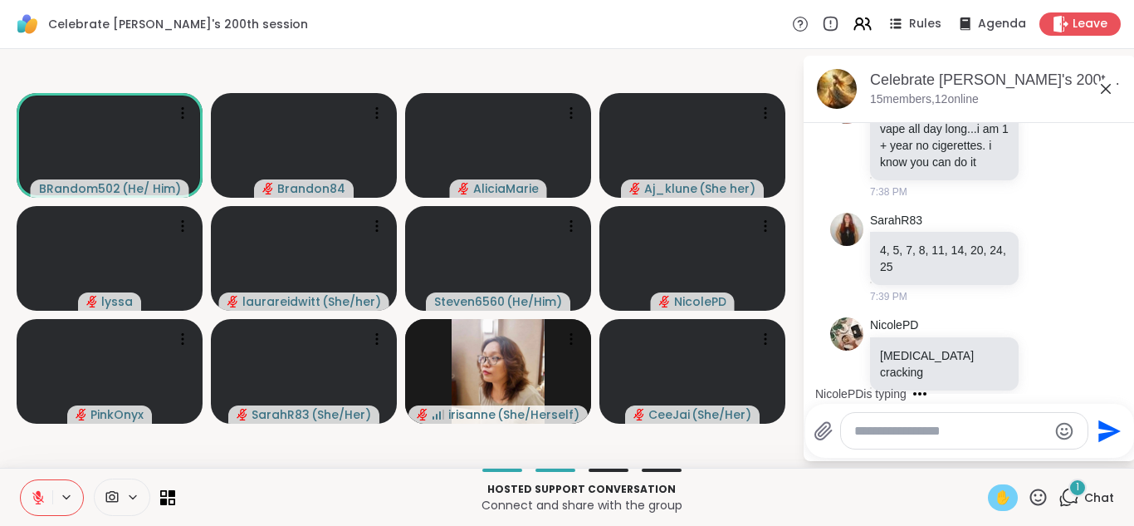
scroll to position [7236, 0]
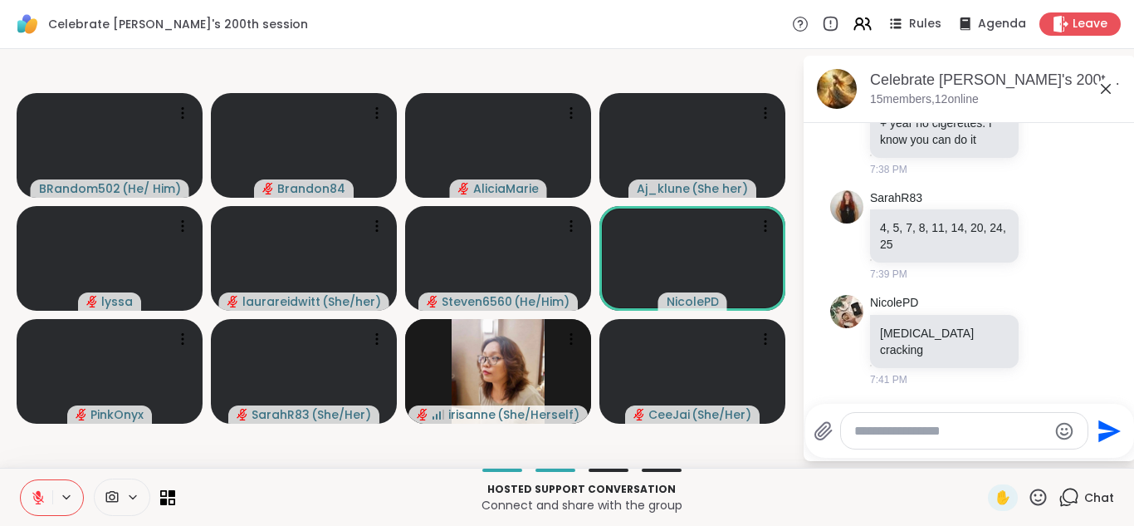
click at [888, 423] on textarea "Type your message" at bounding box center [950, 431] width 193 height 17
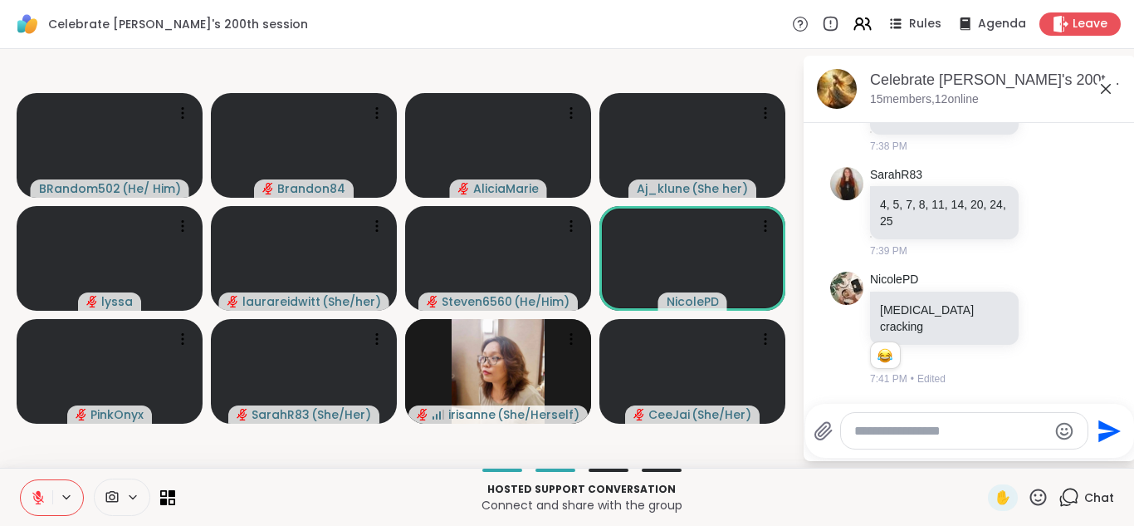
scroll to position [7259, 0]
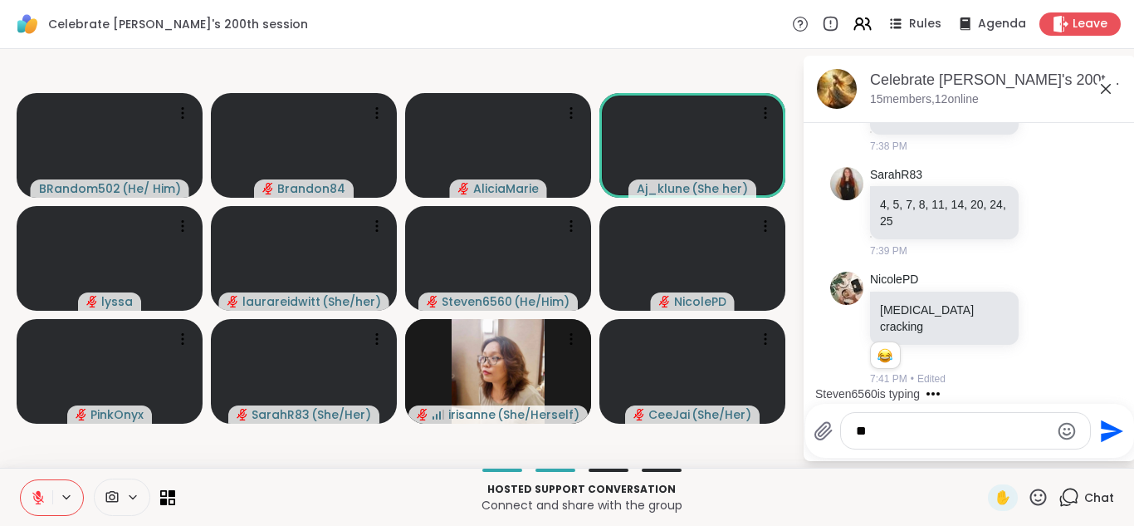
type textarea "*"
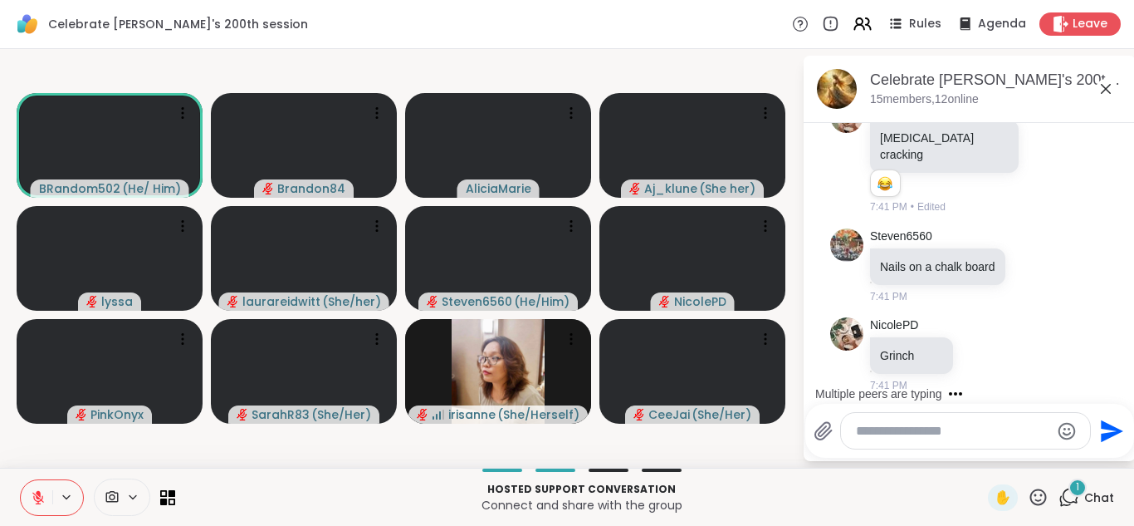
scroll to position [7453, 0]
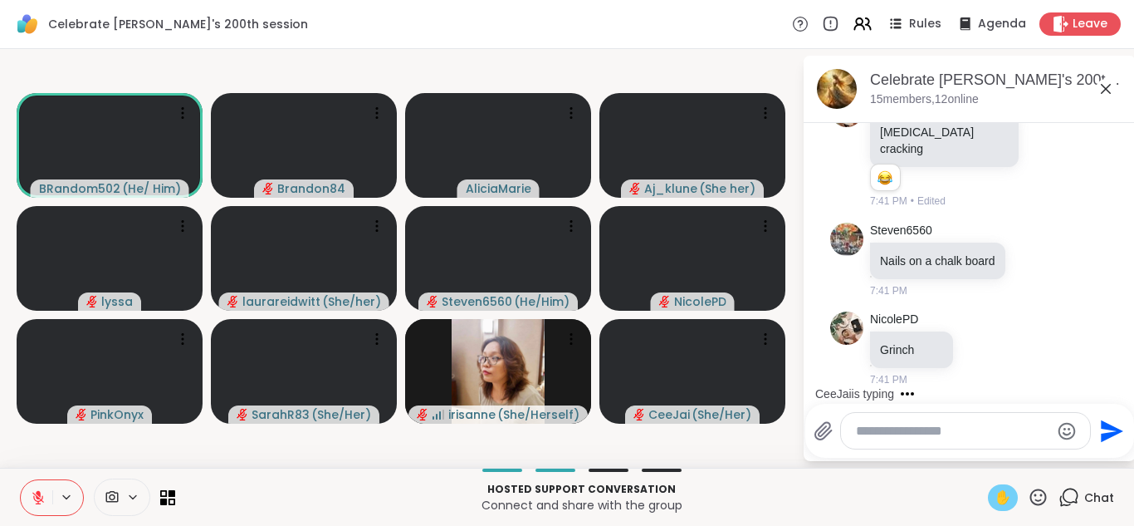
click at [995, 493] on span "✋" at bounding box center [1003, 497] width 17 height 20
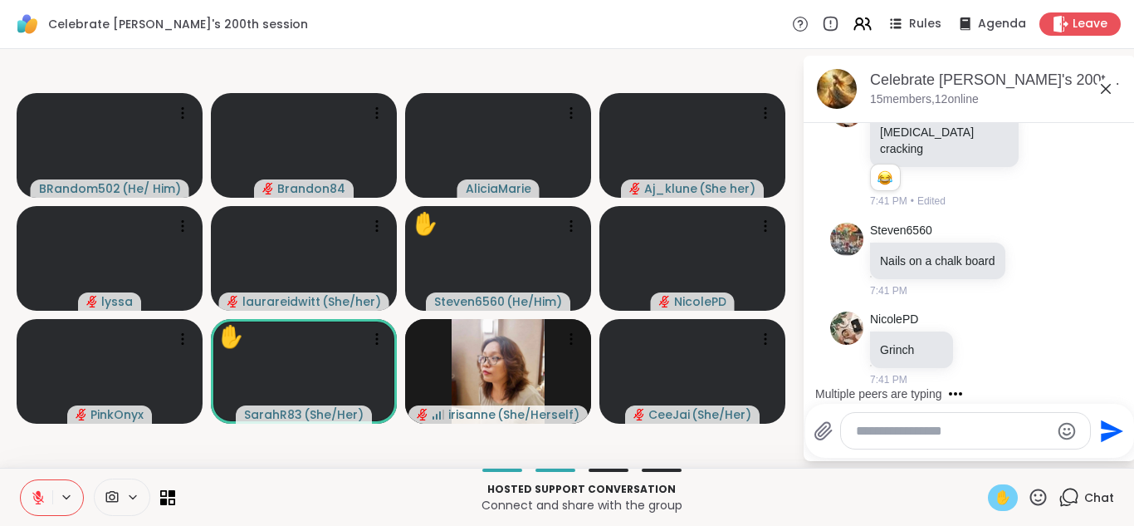
click at [995, 493] on span "✋" at bounding box center [1003, 497] width 17 height 20
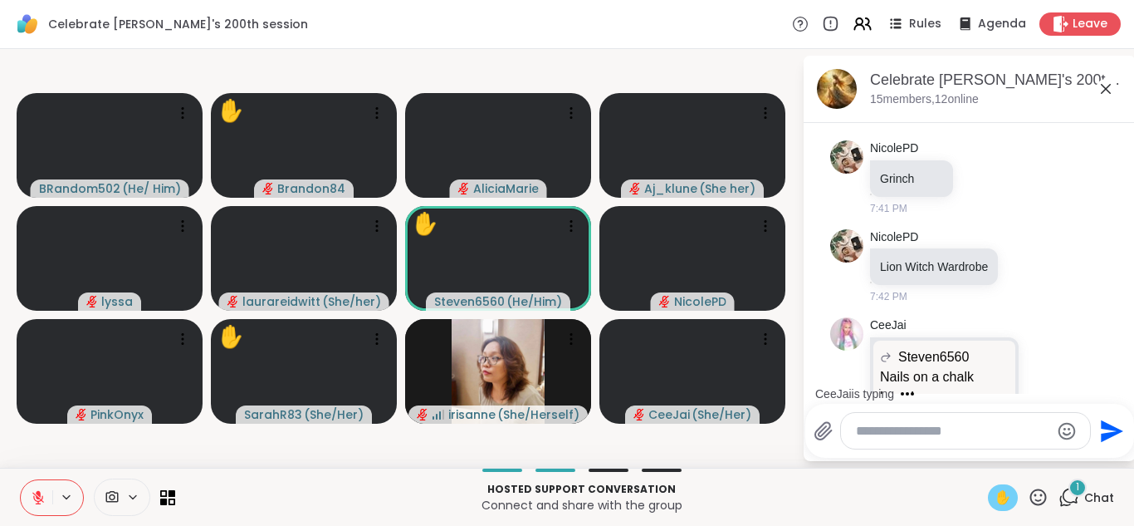
scroll to position [7723, 0]
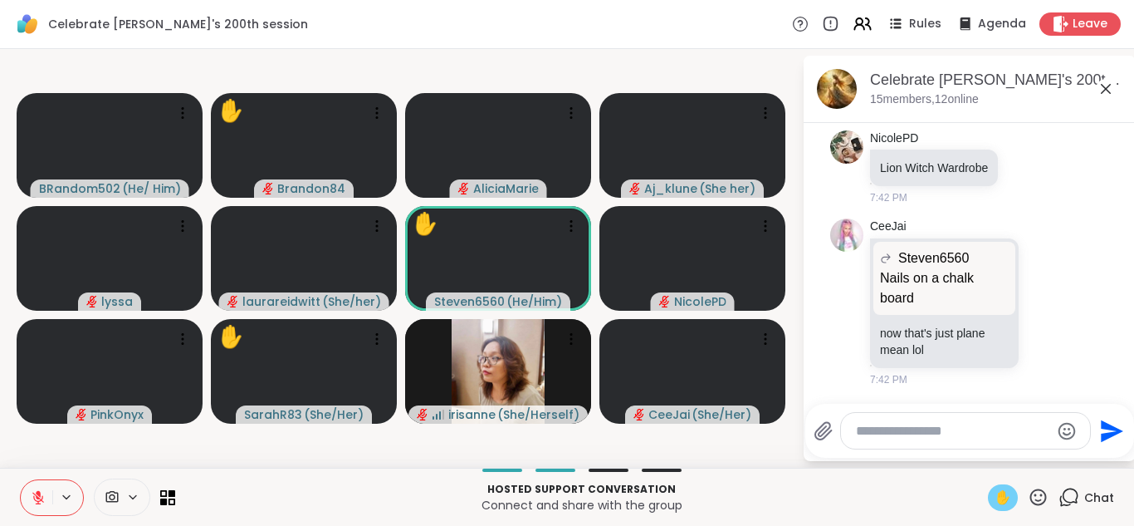
click at [995, 493] on span "✋" at bounding box center [1003, 497] width 17 height 20
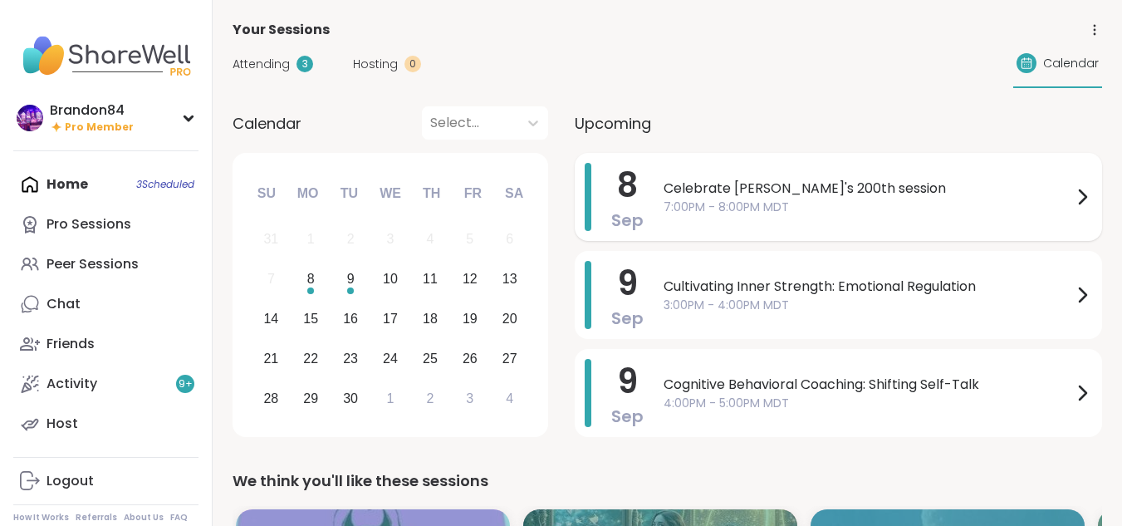
click at [781, 212] on span "7:00PM - 8:00PM MDT" at bounding box center [867, 206] width 409 height 17
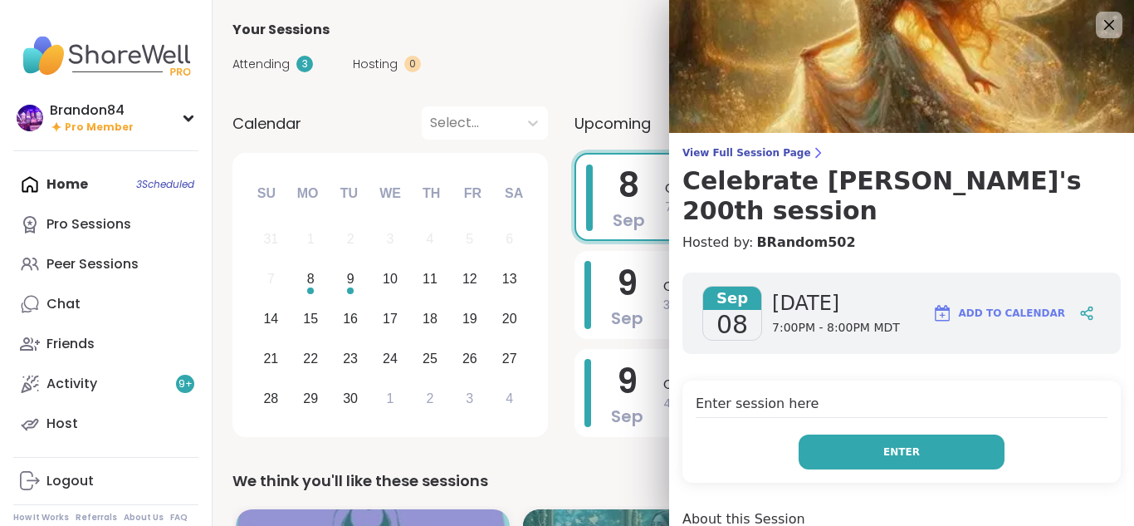
click at [883, 444] on span "Enter" at bounding box center [901, 451] width 37 height 15
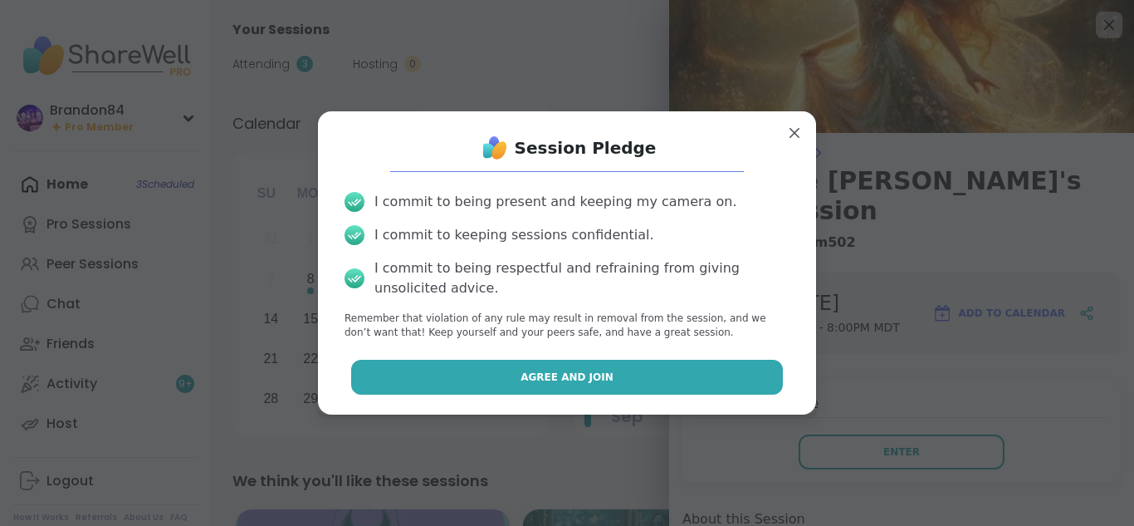
click at [695, 376] on button "Agree and Join" at bounding box center [567, 377] width 433 height 35
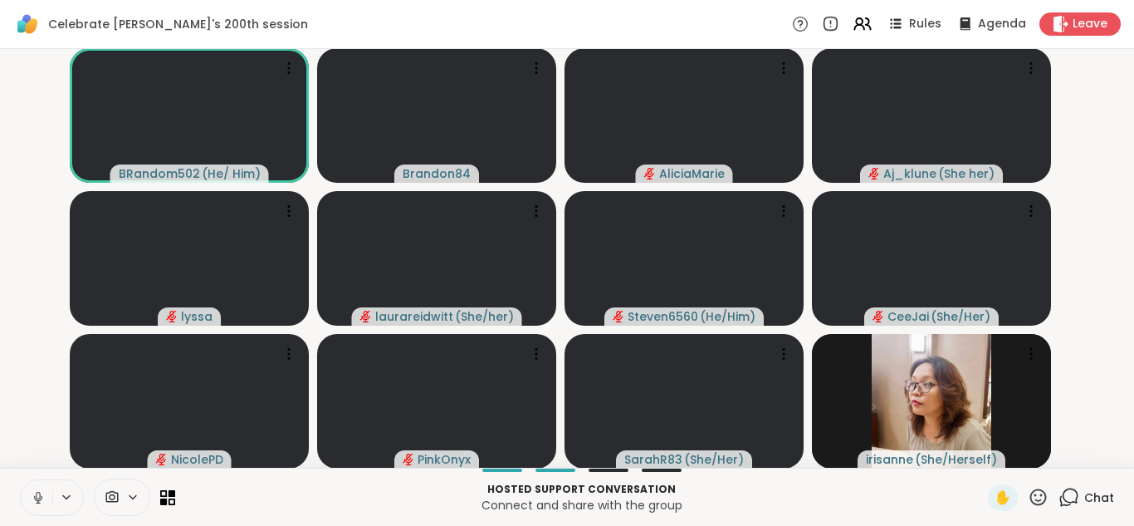
click at [37, 497] on icon at bounding box center [38, 497] width 15 height 15
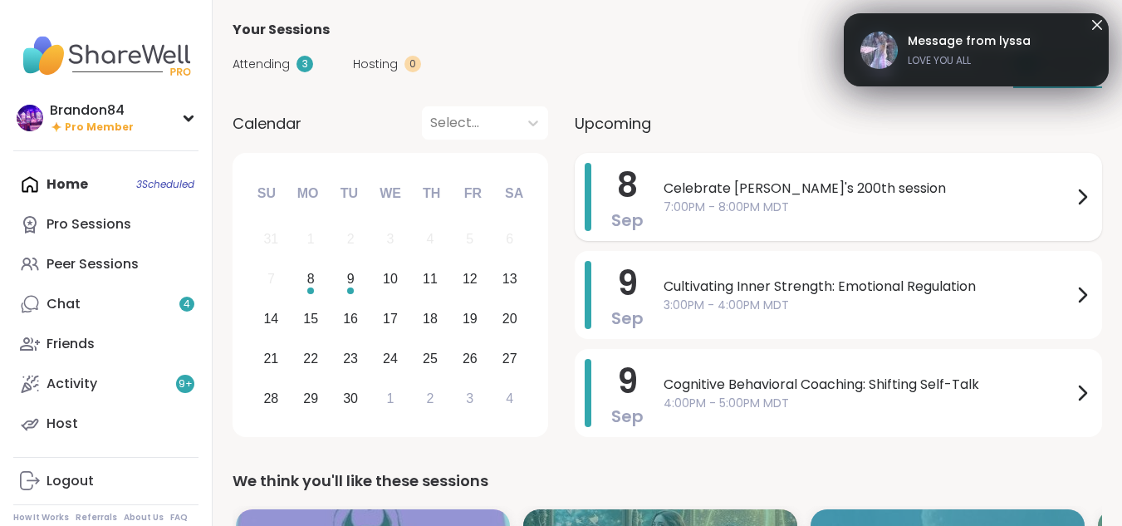
click at [729, 219] on div "Celebrate Lyssa's 200th session 7:00PM - 8:00PM MDT" at bounding box center [877, 197] width 428 height 68
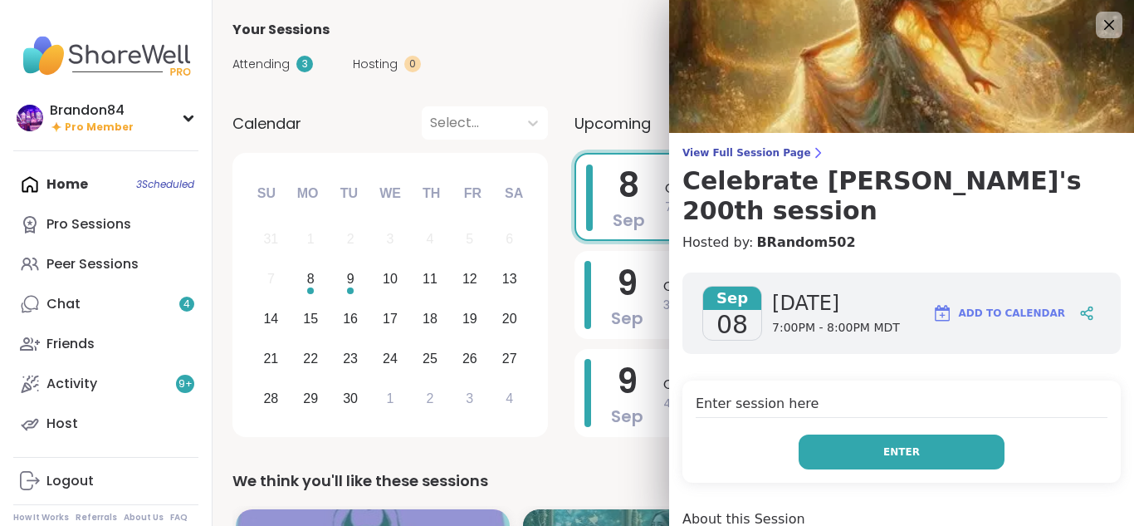
click at [895, 444] on span "Enter" at bounding box center [901, 451] width 37 height 15
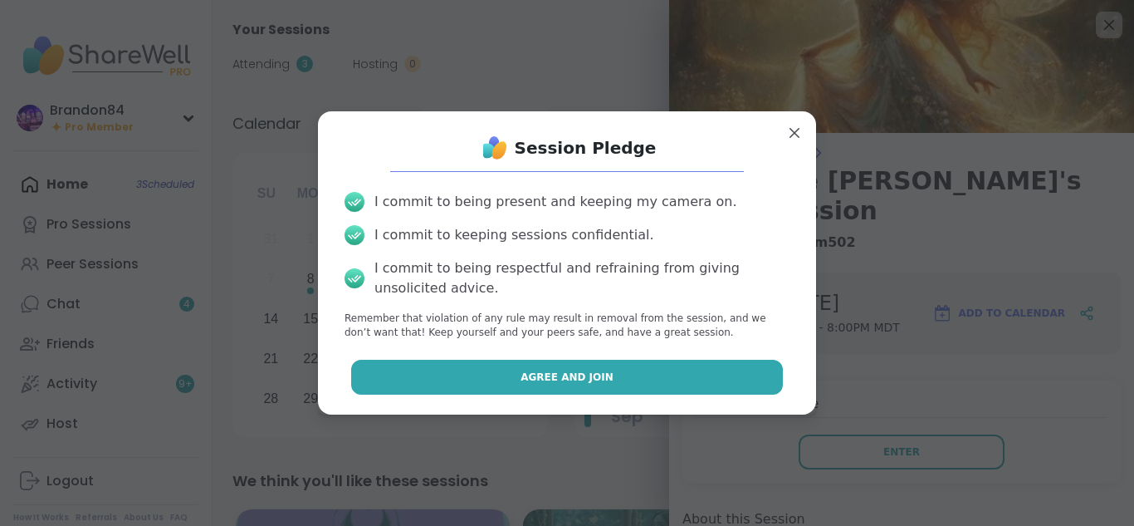
click at [572, 381] on span "Agree and Join" at bounding box center [567, 377] width 93 height 15
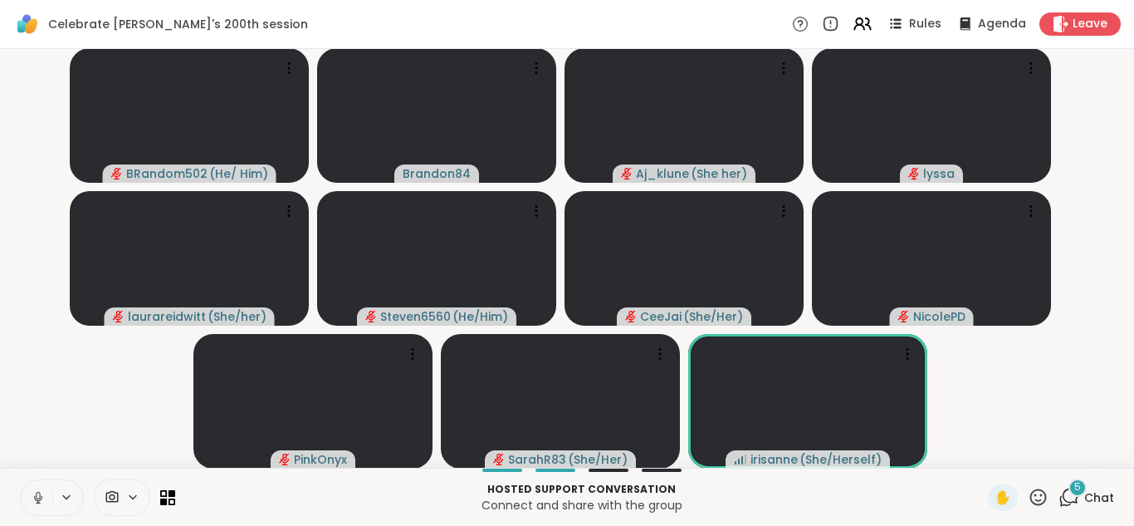
click at [35, 497] on icon at bounding box center [38, 497] width 8 height 5
click at [1063, 497] on icon at bounding box center [1069, 497] width 21 height 21
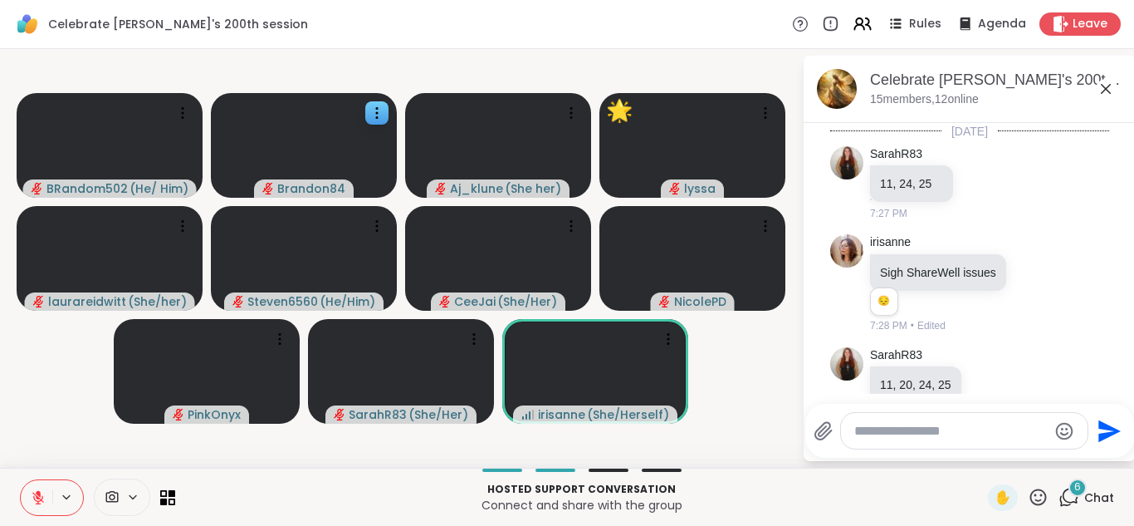
click at [370, 114] on icon at bounding box center [377, 113] width 17 height 17
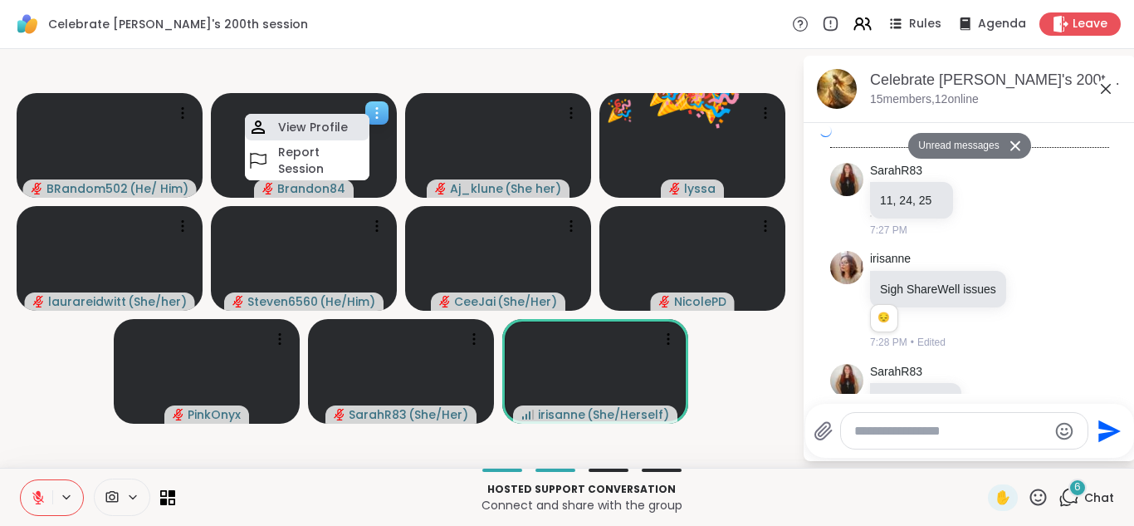
click at [340, 120] on h4 "View Profile" at bounding box center [313, 127] width 70 height 17
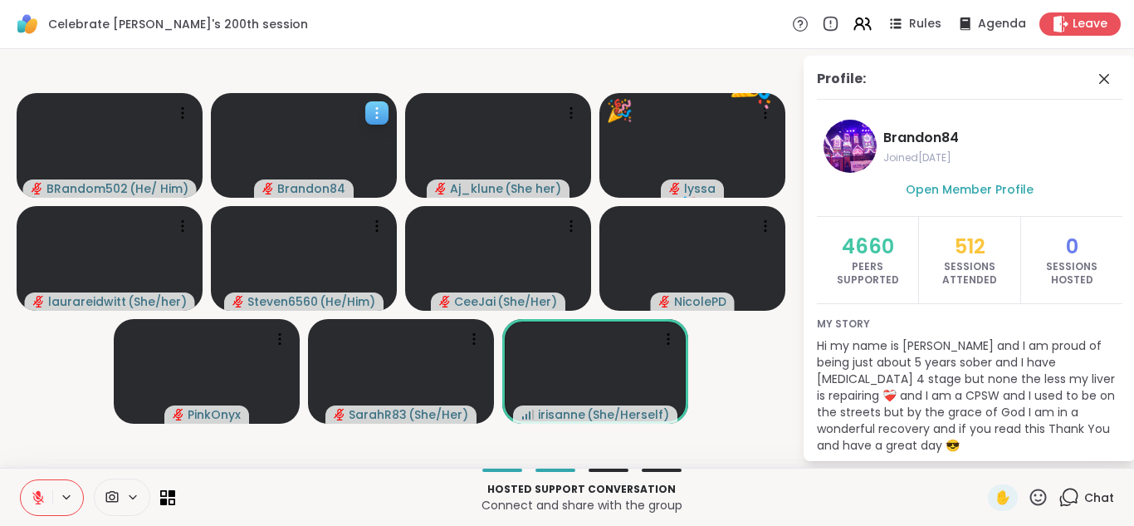
click at [374, 113] on icon at bounding box center [377, 113] width 17 height 17
click at [385, 29] on div "Celebrate Lyssa's 200th session Rules Agenda Leave" at bounding box center [567, 24] width 1134 height 49
click at [1094, 71] on icon at bounding box center [1104, 79] width 20 height 20
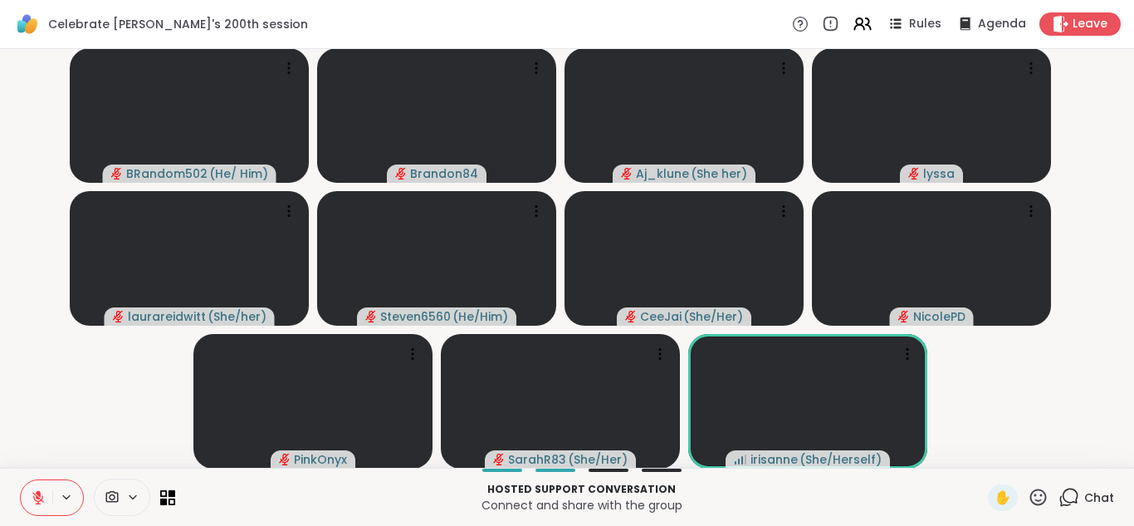
click at [1059, 499] on icon at bounding box center [1069, 497] width 21 height 21
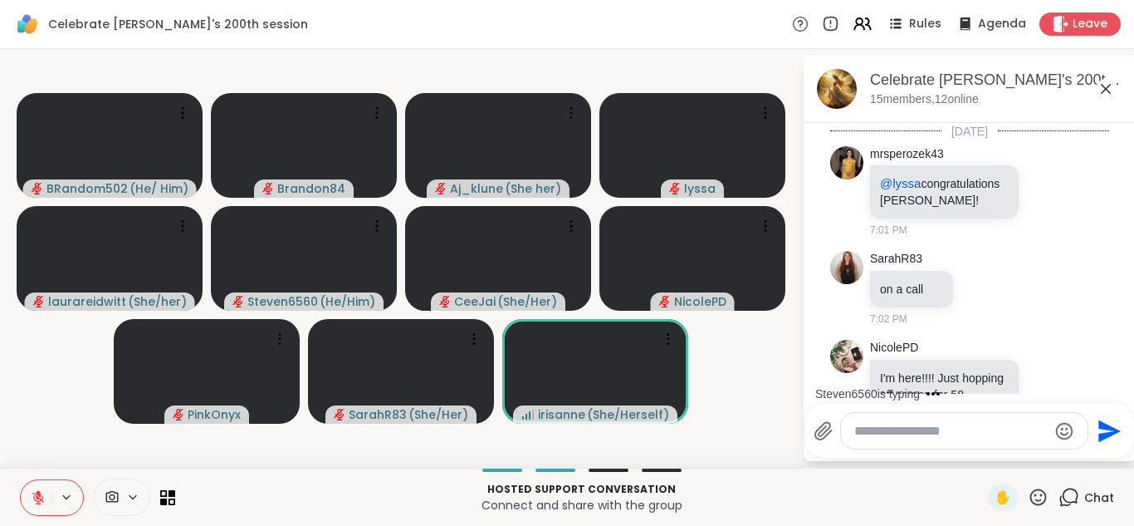
click at [874, 430] on textarea "Type your message" at bounding box center [950, 431] width 193 height 17
click at [899, 435] on textarea "Type your message" at bounding box center [950, 431] width 193 height 17
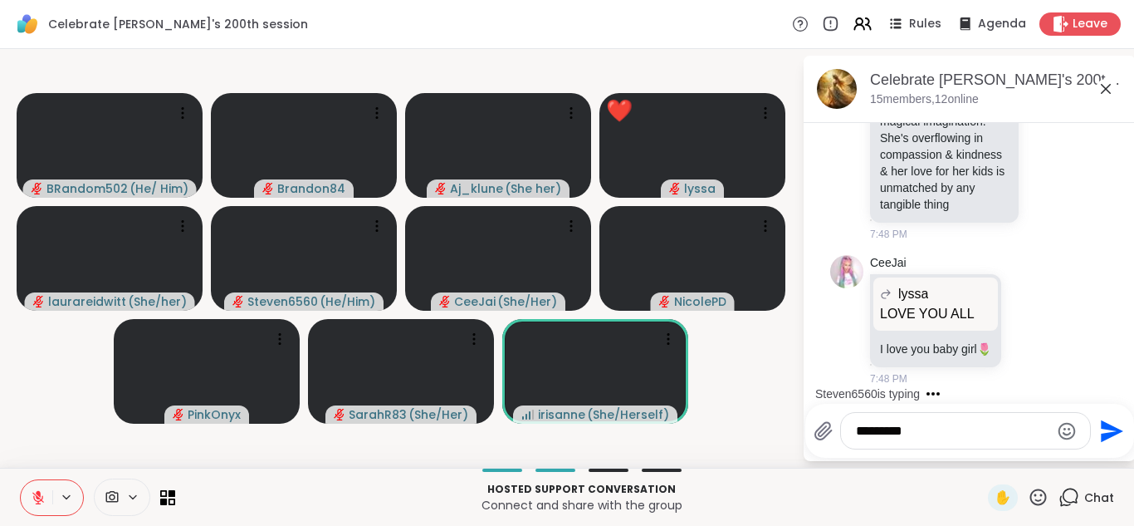
type textarea "**********"
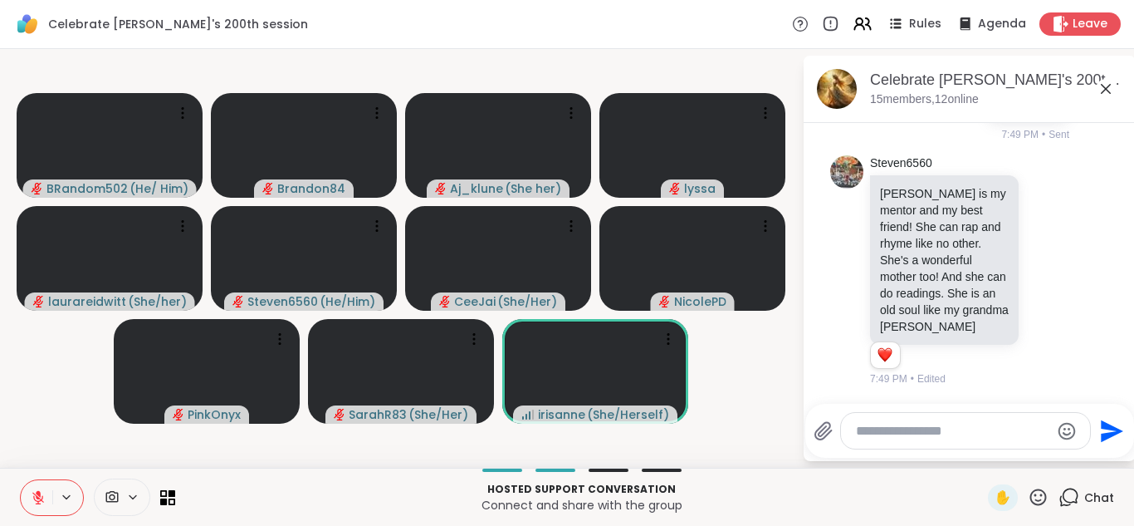
scroll to position [9090, 0]
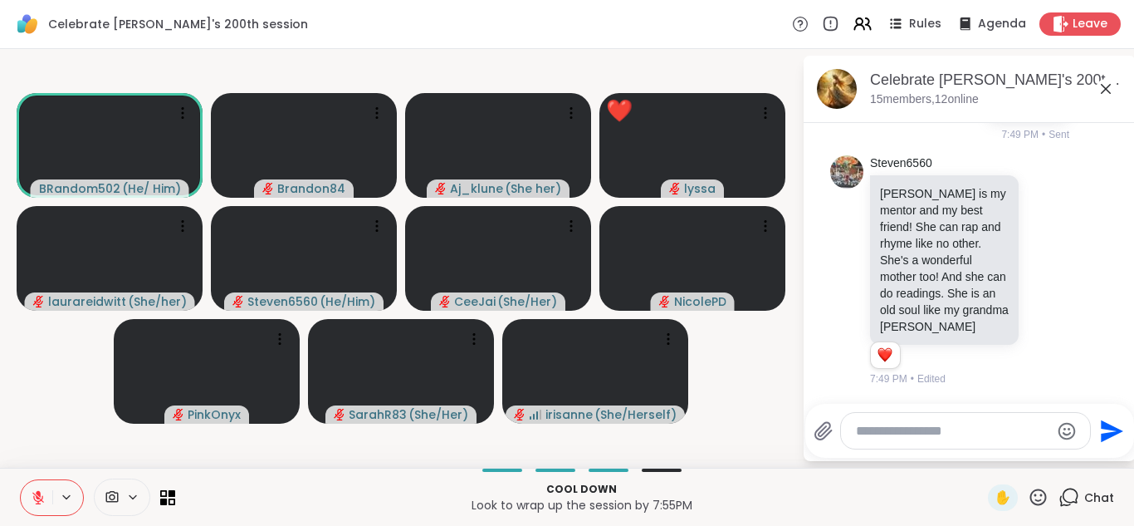
click at [36, 491] on icon at bounding box center [38, 497] width 15 height 15
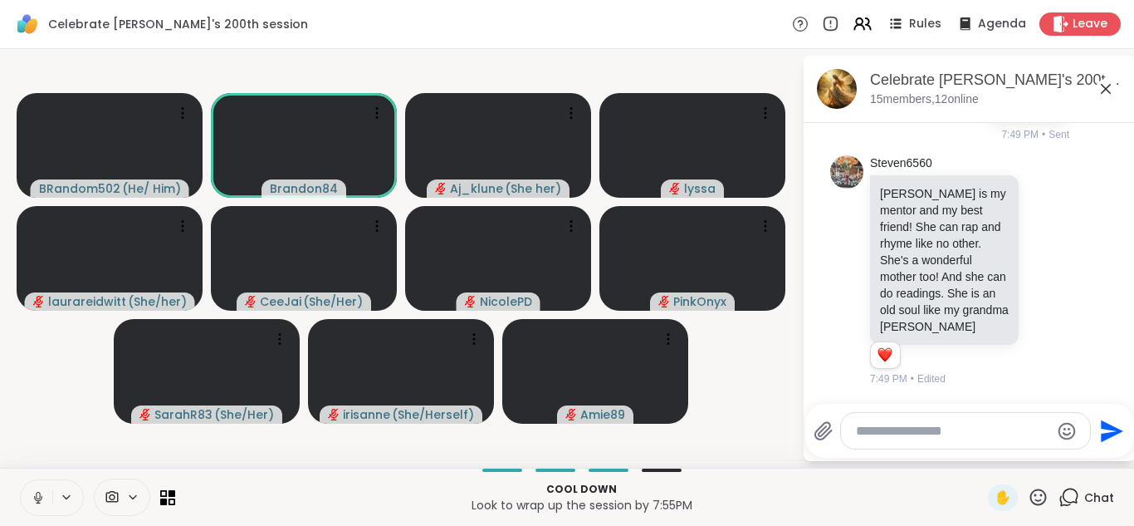
click at [21, 480] on button at bounding box center [37, 497] width 32 height 35
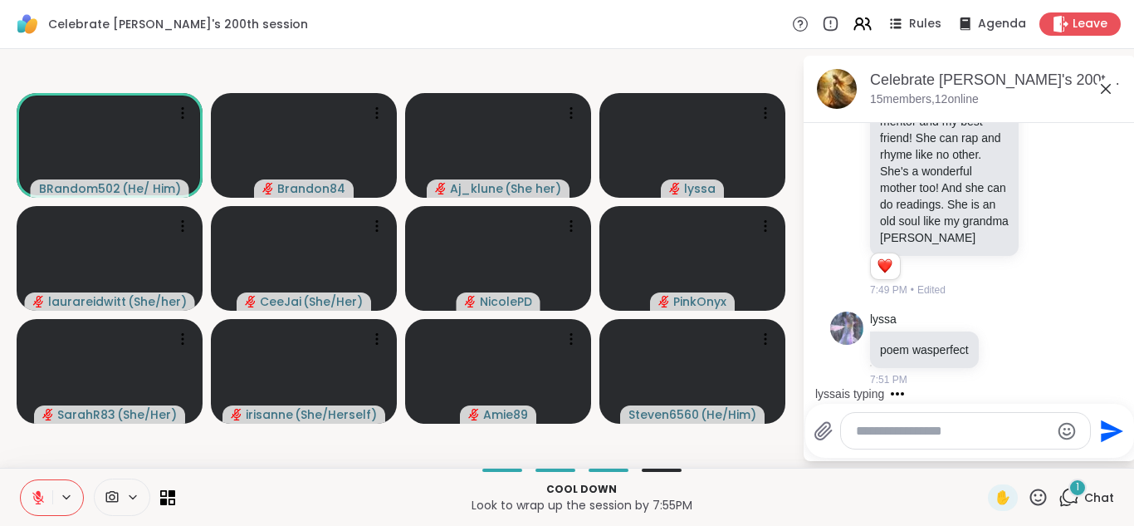
scroll to position [9179, 0]
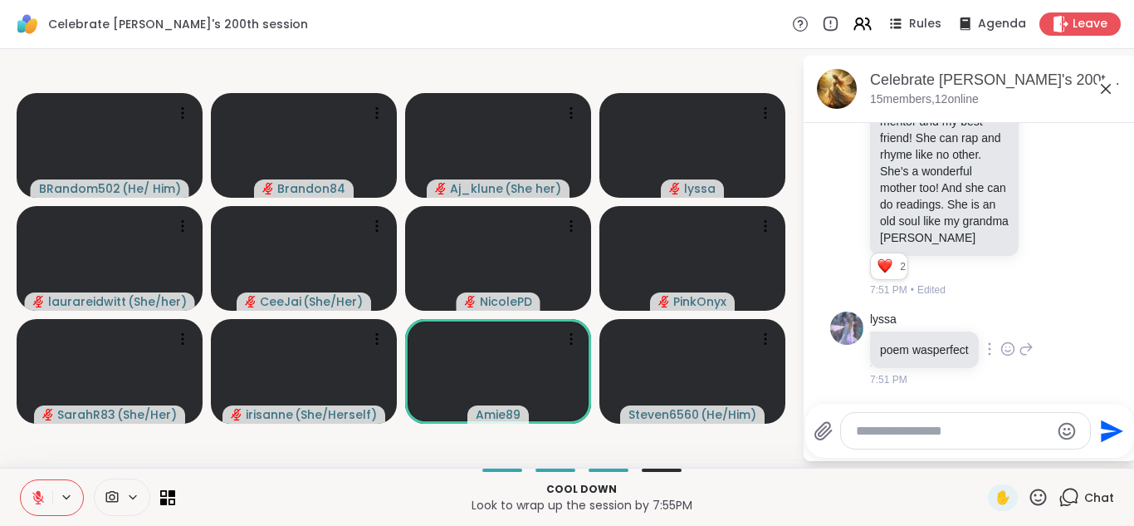
click at [1006, 349] on icon at bounding box center [1008, 348] width 15 height 17
click at [1009, 316] on div "Select Reaction: Heart" at bounding box center [1008, 322] width 15 height 15
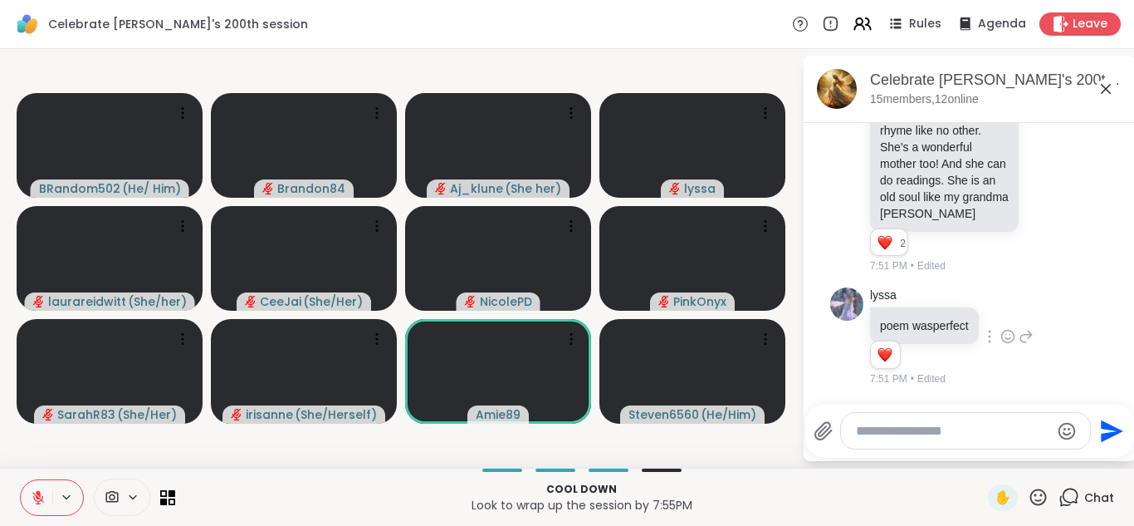
scroll to position [9250, 0]
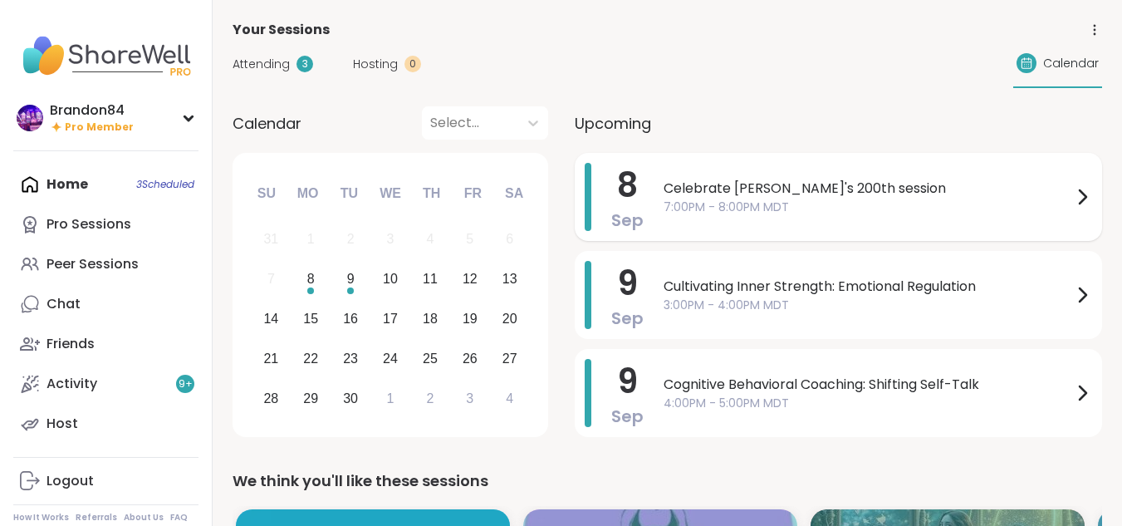
click at [836, 198] on span "7:00PM - 8:00PM MDT" at bounding box center [867, 206] width 409 height 17
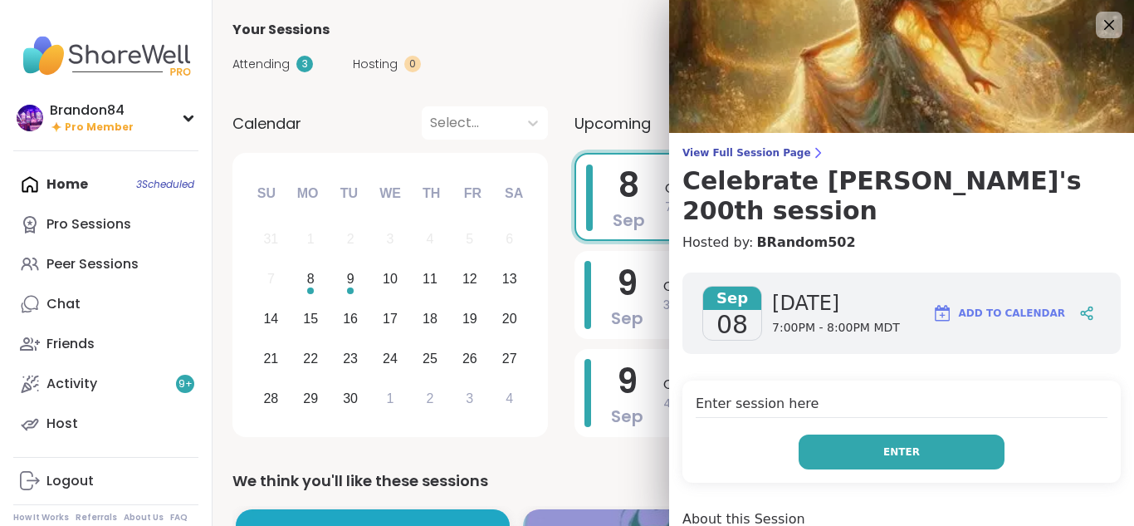
click at [836, 434] on button "Enter" at bounding box center [902, 451] width 206 height 35
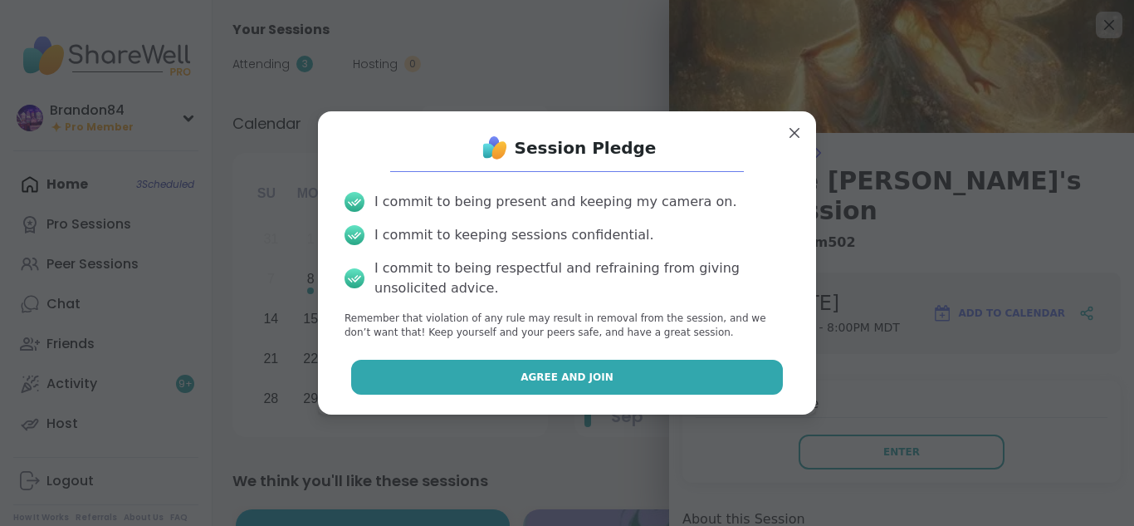
click at [640, 381] on button "Agree and Join" at bounding box center [567, 377] width 433 height 35
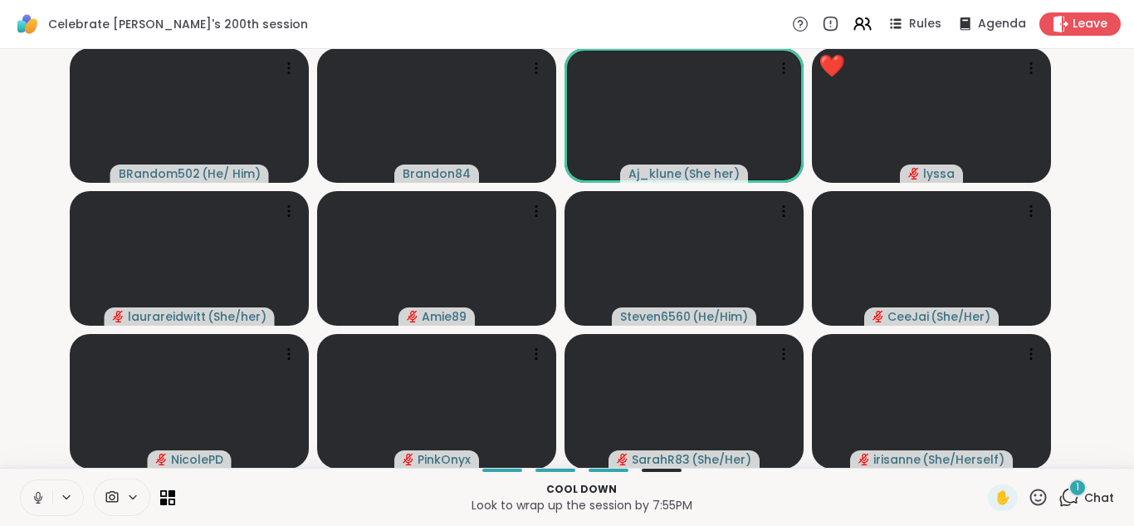
click at [42, 492] on icon at bounding box center [38, 497] width 15 height 15
click at [1059, 491] on icon at bounding box center [1069, 497] width 21 height 21
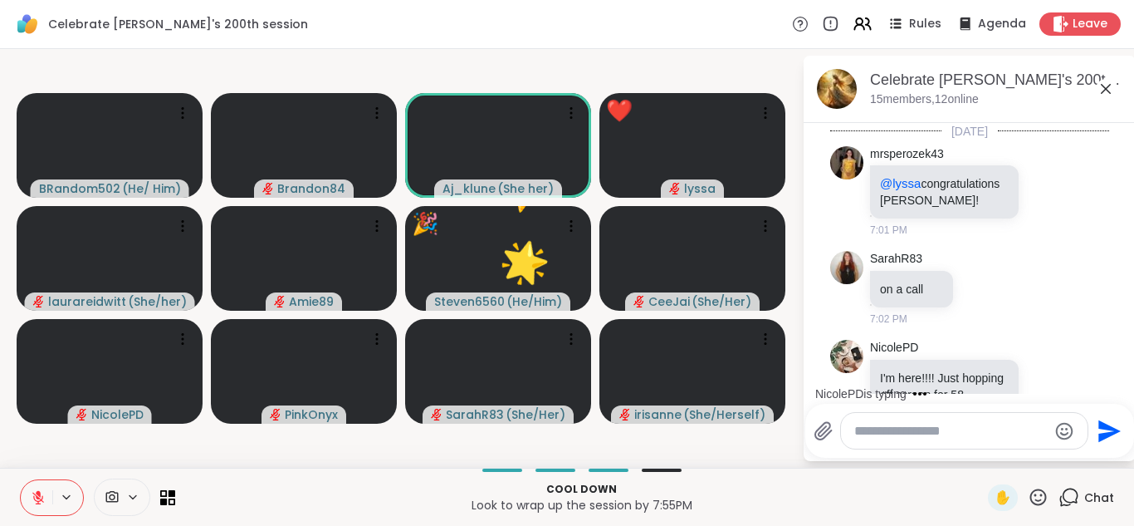
scroll to position [9428, 0]
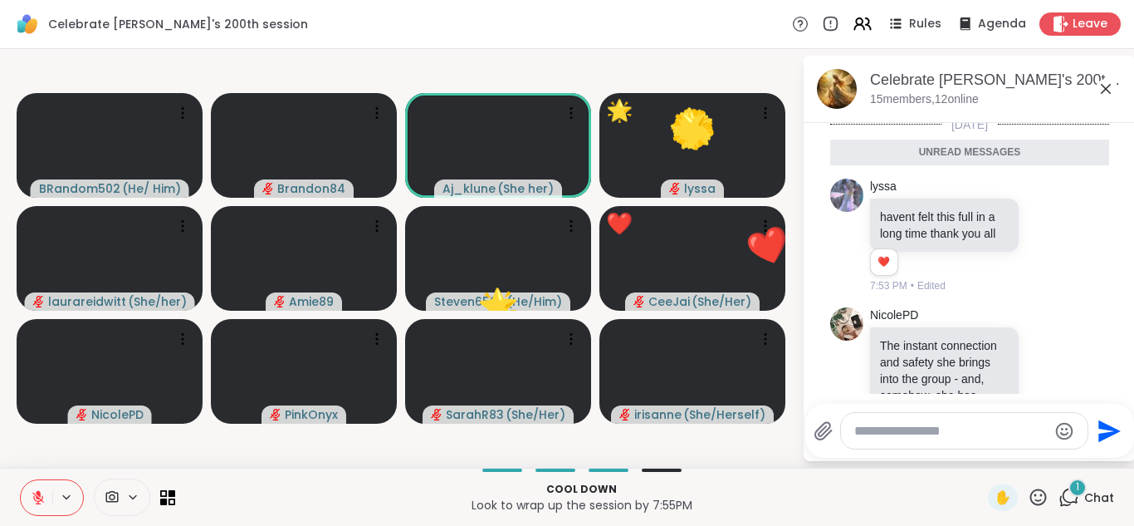
click at [1107, 427] on icon "Send" at bounding box center [1110, 430] width 22 height 22
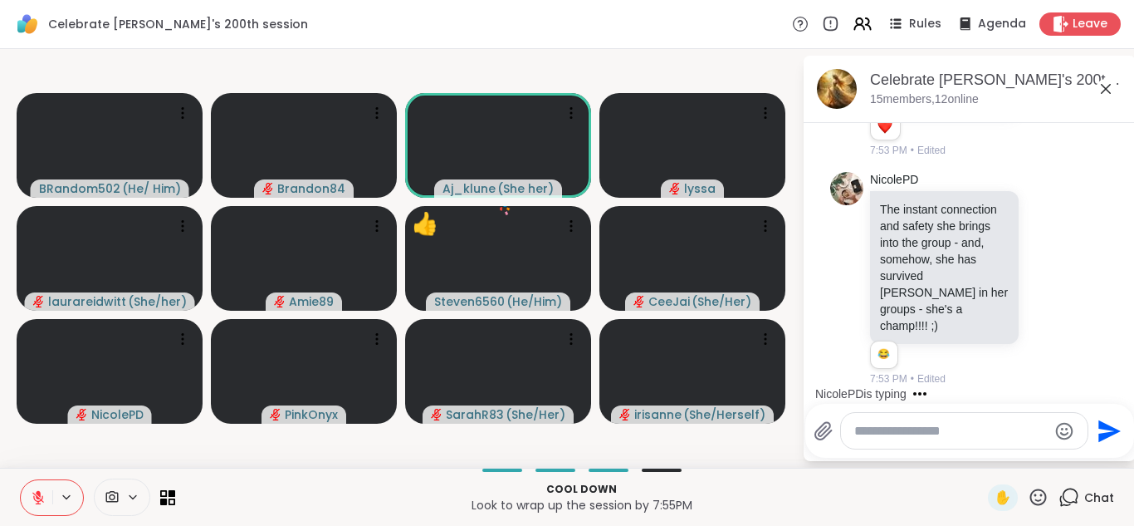
scroll to position [9440, 0]
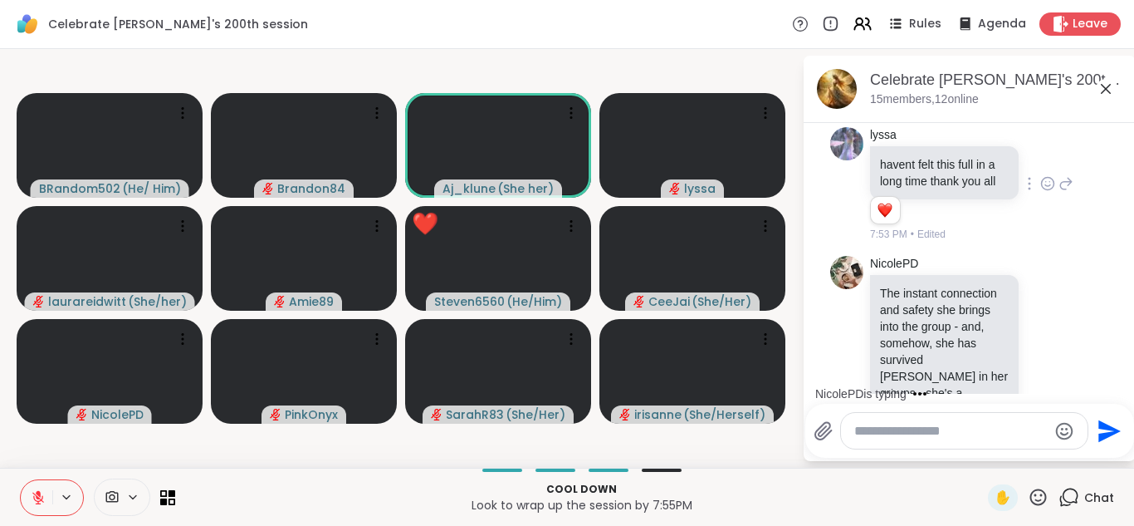
click at [1056, 249] on div "[PERSON_NAME] felt this full in a long time thank you all 1 1 7:53 PM • Edited" at bounding box center [969, 184] width 279 height 129
click at [1059, 193] on icon at bounding box center [1066, 184] width 15 height 20
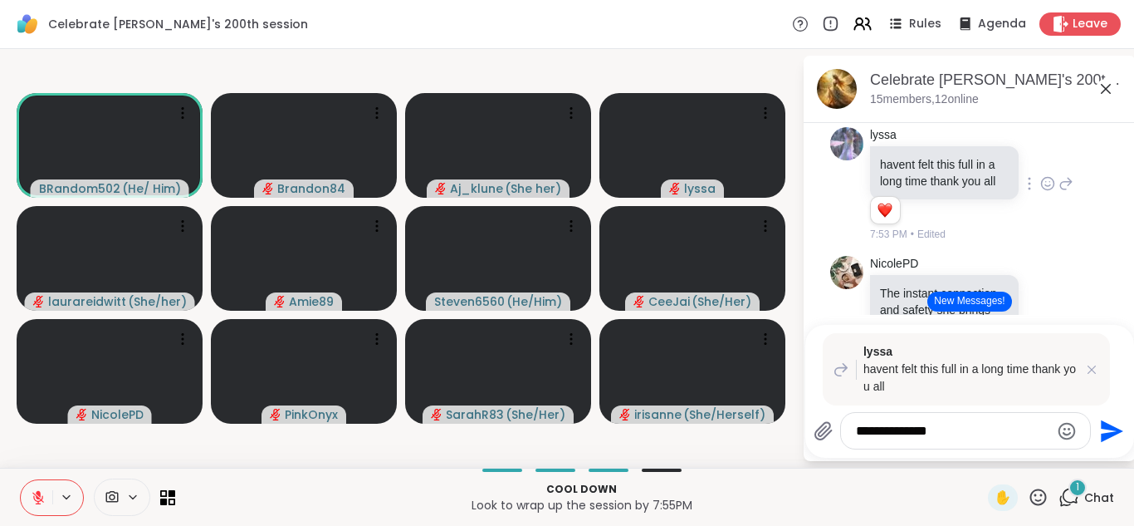
type textarea "**********"
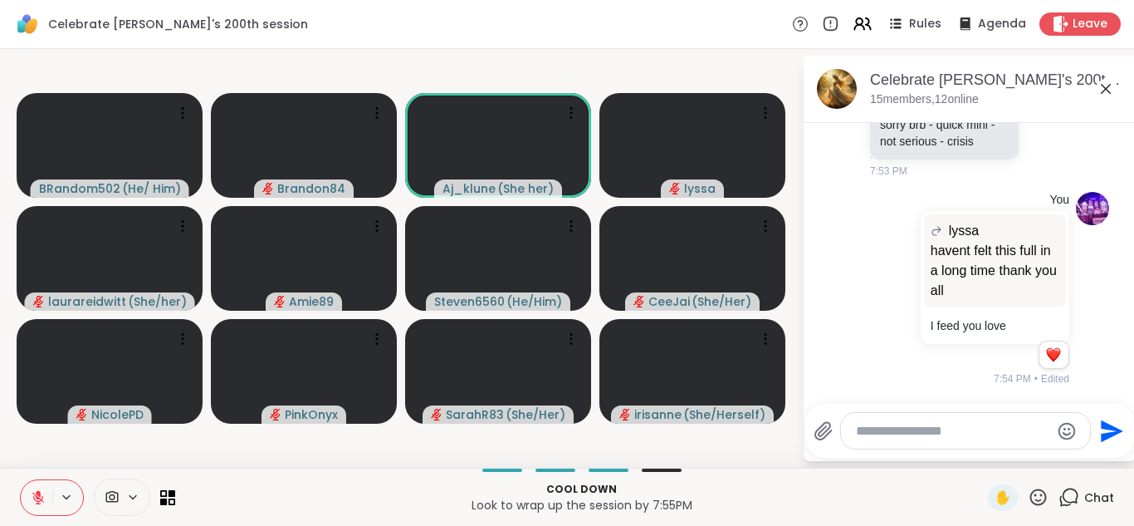
scroll to position [9954, 0]
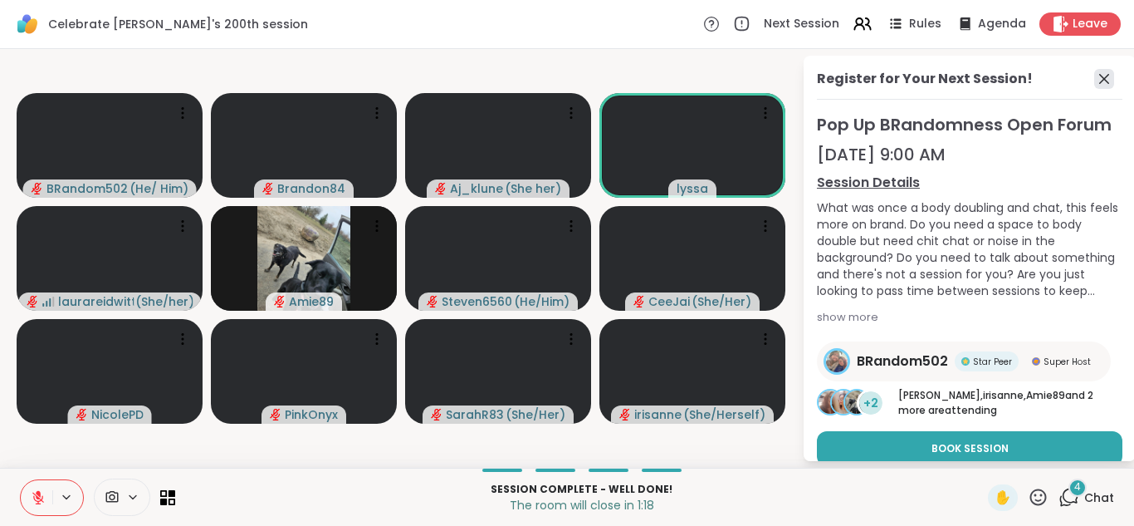
click at [1094, 79] on icon at bounding box center [1104, 79] width 20 height 20
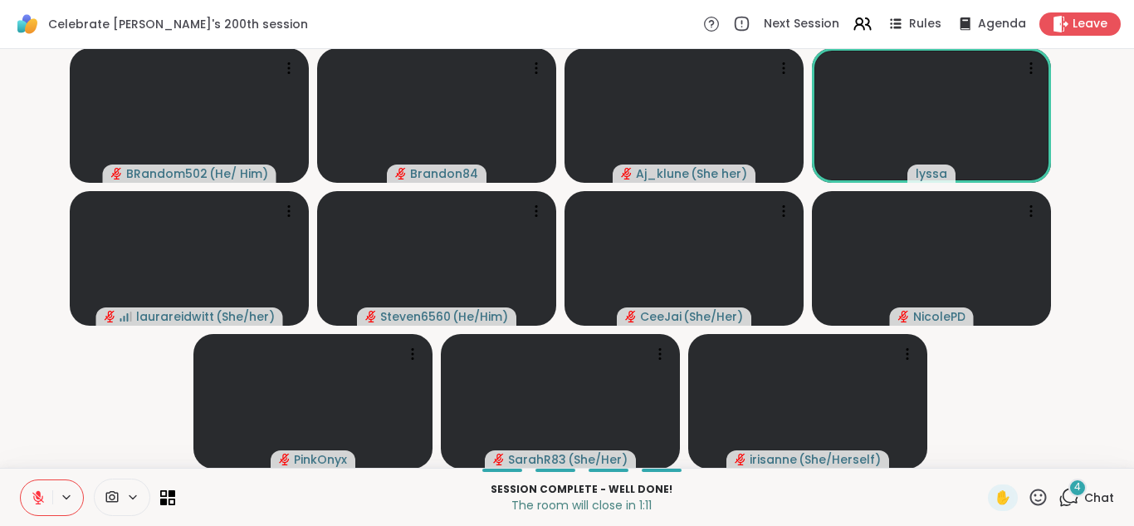
click at [1059, 496] on icon at bounding box center [1069, 497] width 21 height 21
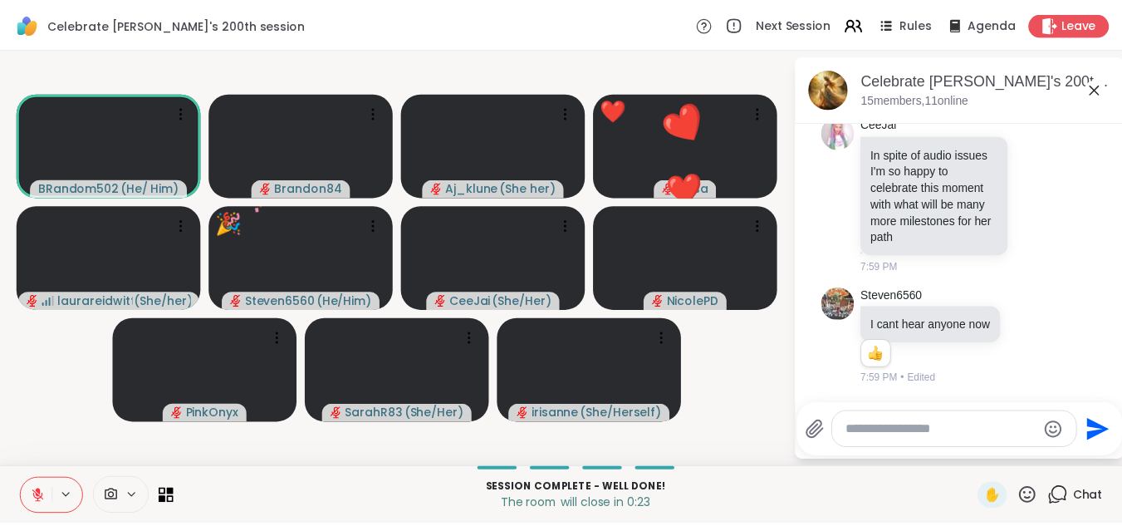
scroll to position [10811, 0]
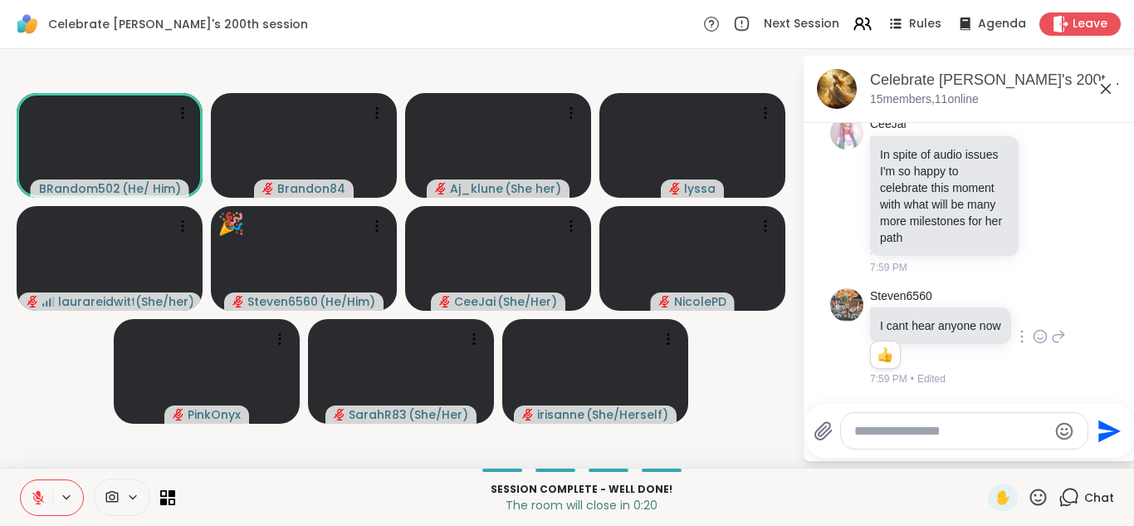
click at [1033, 330] on icon at bounding box center [1040, 336] width 15 height 17
click at [1069, 302] on div "Select Reaction: Sad" at bounding box center [1076, 309] width 15 height 15
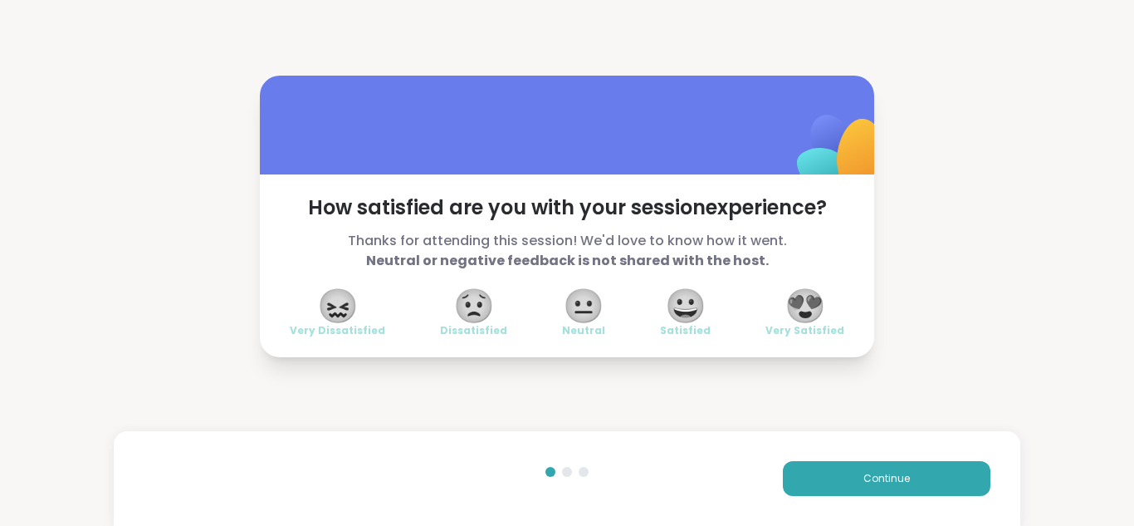
click at [792, 311] on span "😍" at bounding box center [806, 306] width 42 height 30
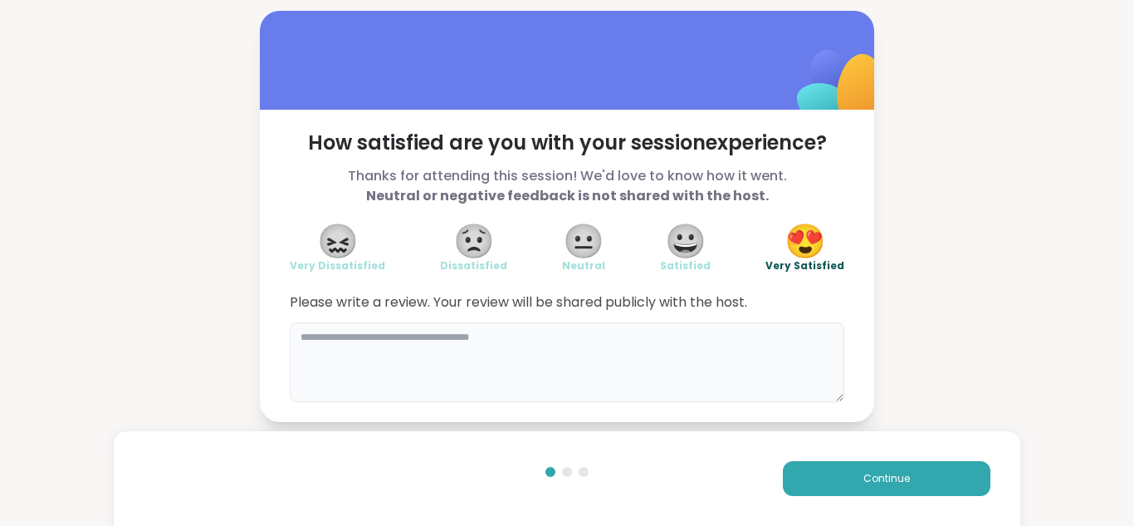
click at [659, 368] on textarea at bounding box center [567, 362] width 555 height 80
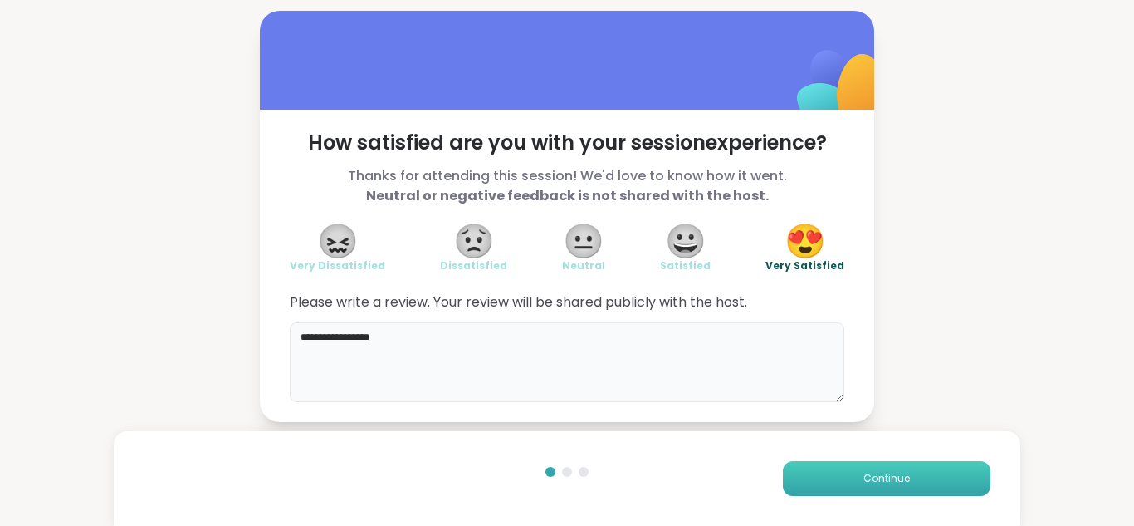
type textarea "**********"
click at [893, 487] on button "Continue" at bounding box center [887, 478] width 208 height 35
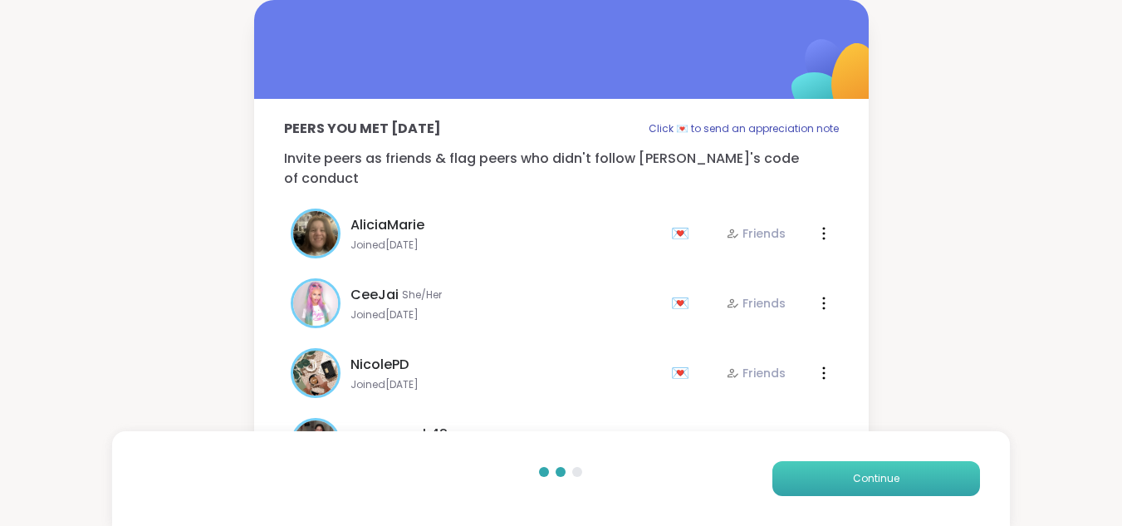
click at [893, 487] on button "Continue" at bounding box center [876, 478] width 208 height 35
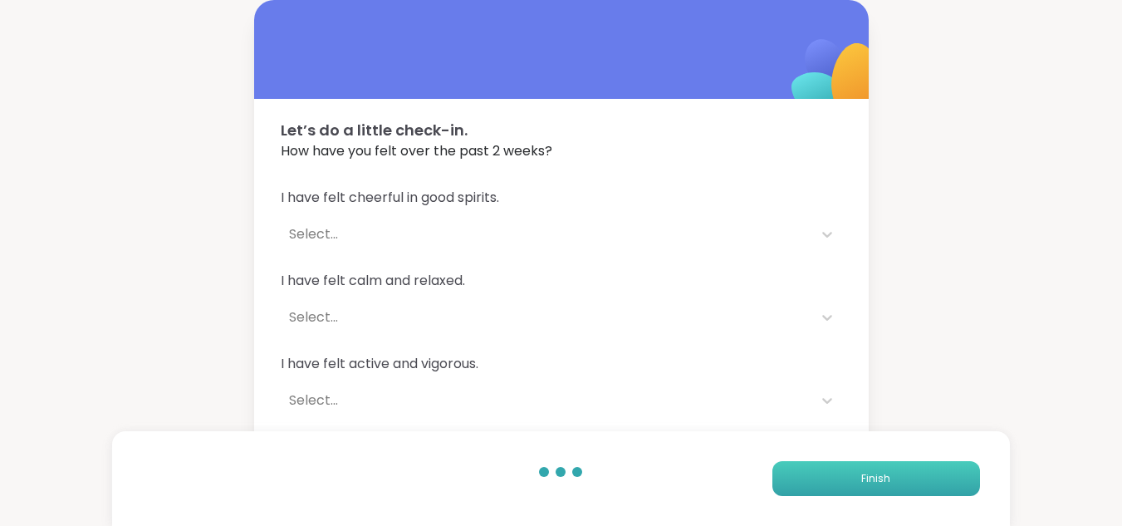
click at [893, 487] on button "Finish" at bounding box center [876, 478] width 208 height 35
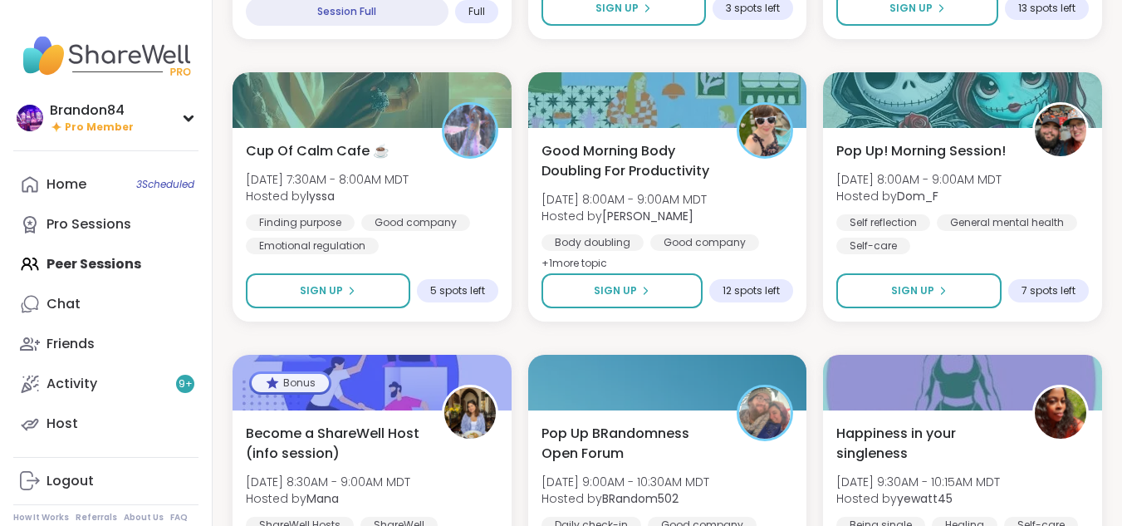
scroll to position [1295, 0]
